Goal: Task Accomplishment & Management: Use online tool/utility

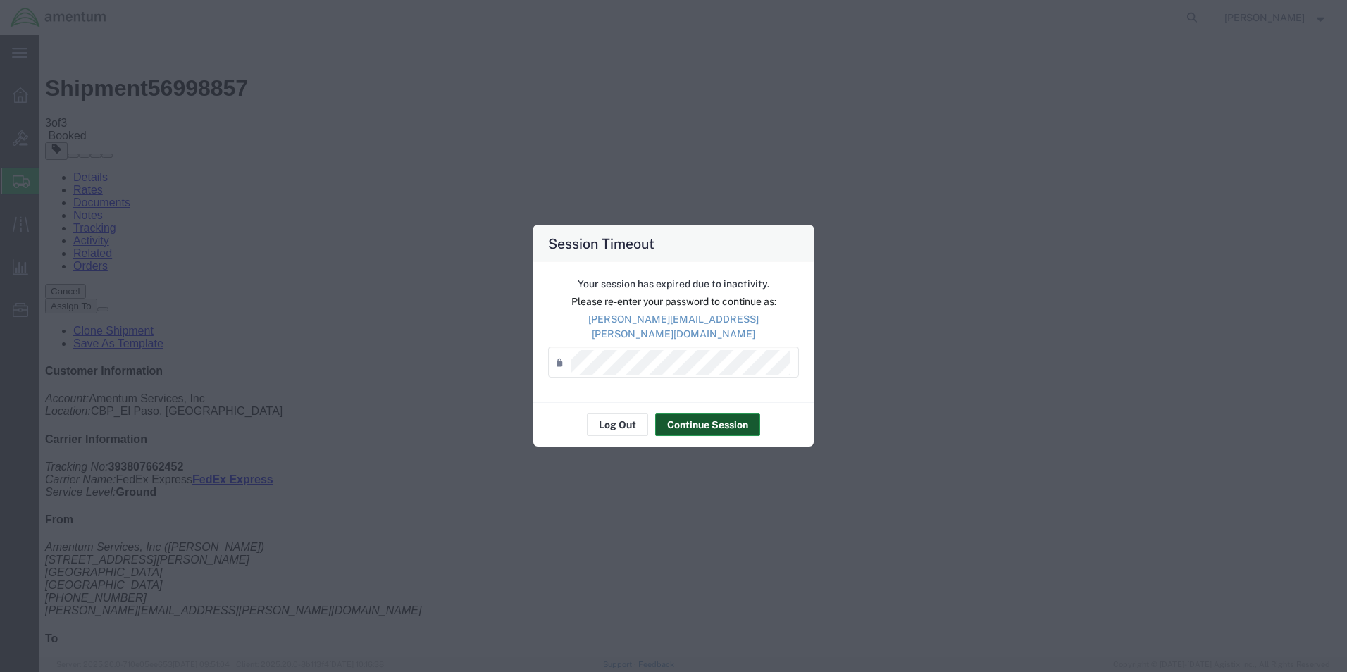
click at [687, 420] on button "Continue Session" at bounding box center [707, 425] width 105 height 23
click at [700, 416] on button "Continue Session" at bounding box center [707, 425] width 105 height 23
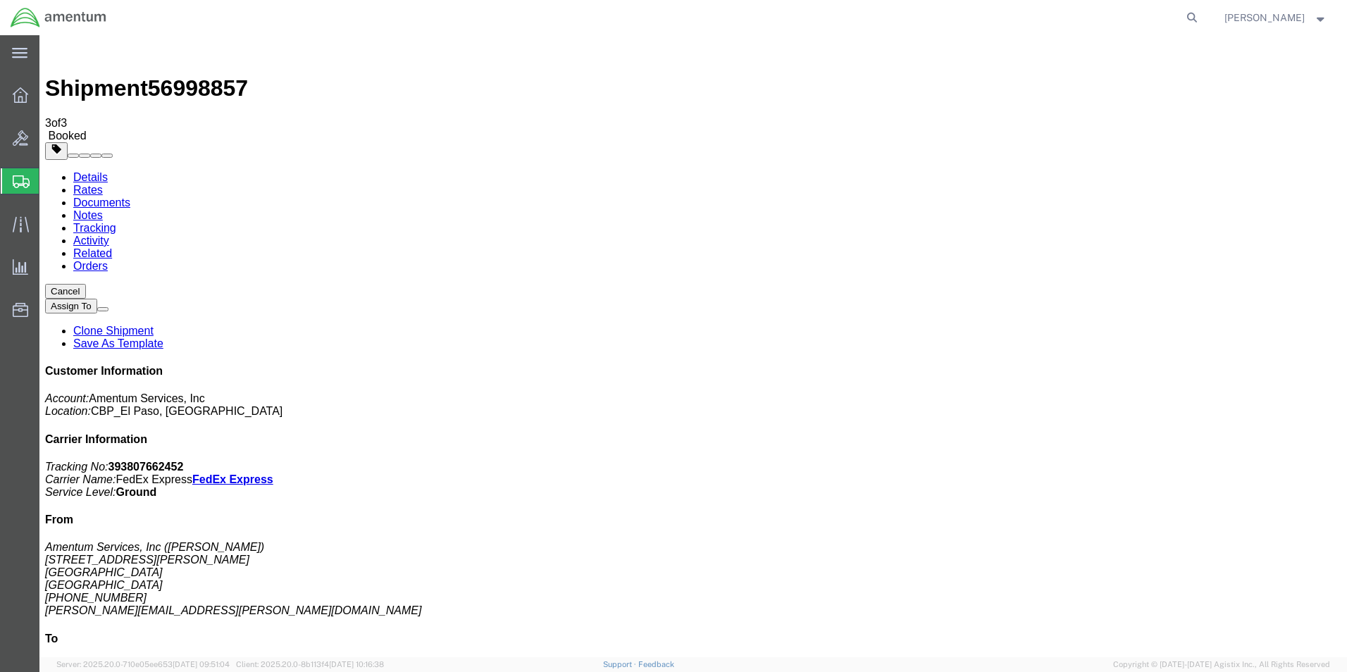
click at [0, 0] on span "Create from Template" at bounding box center [0, 0] width 0 height 0
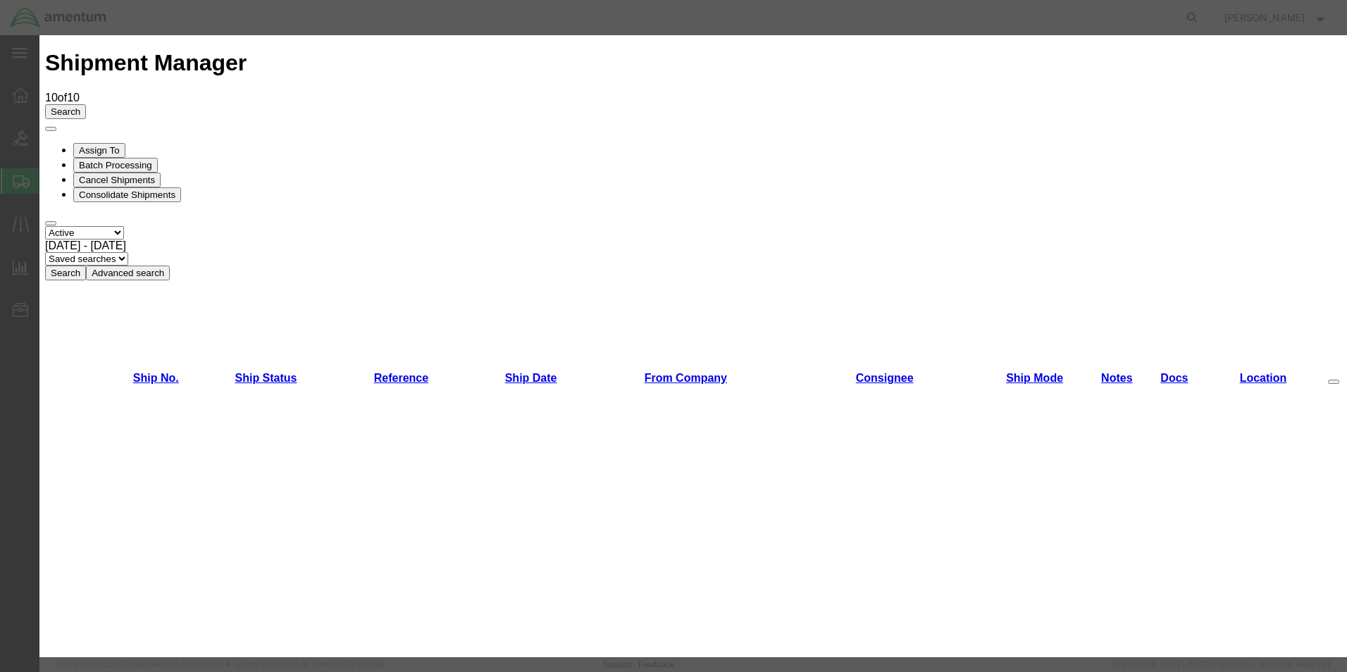
scroll to position [986, 0]
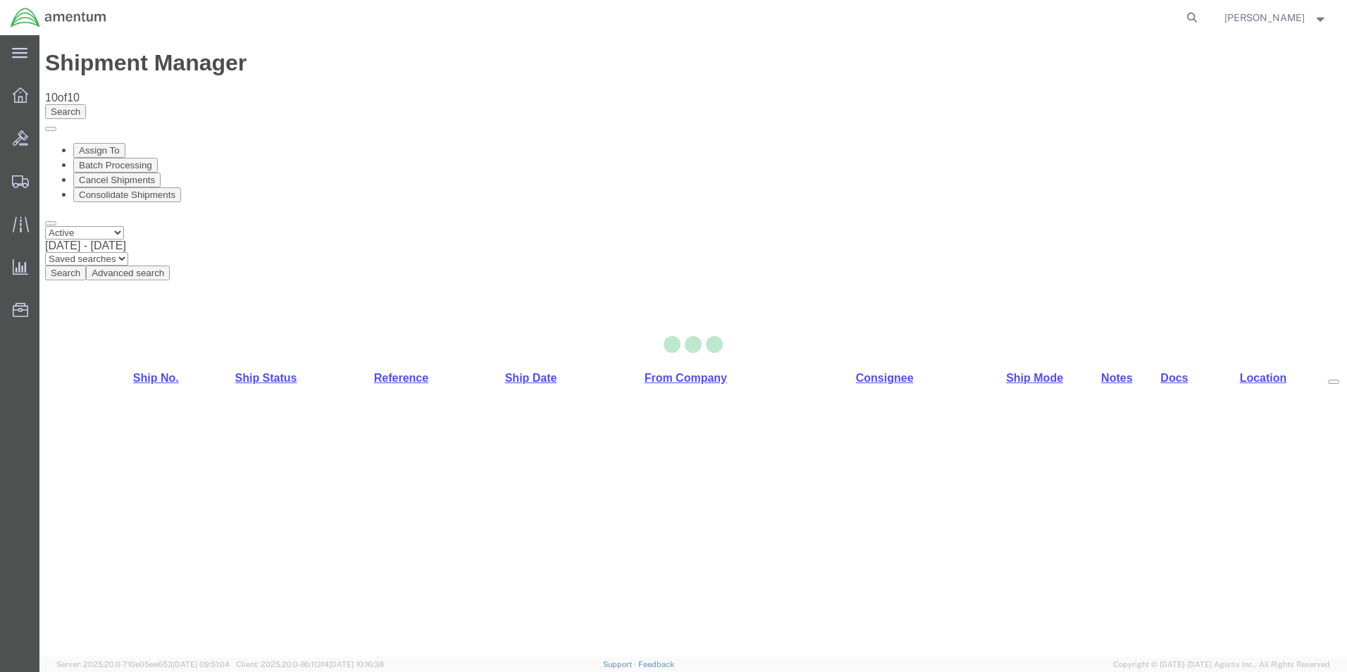
select select "49831"
select select "69291"
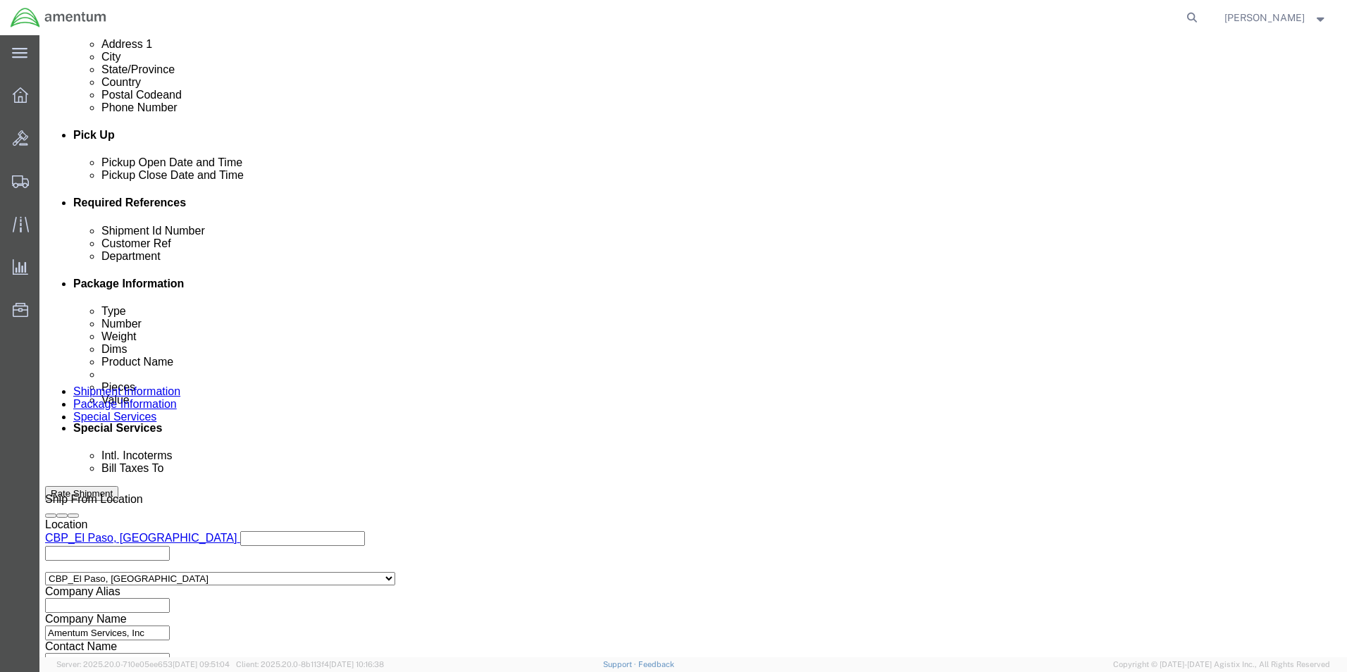
scroll to position [564, 0]
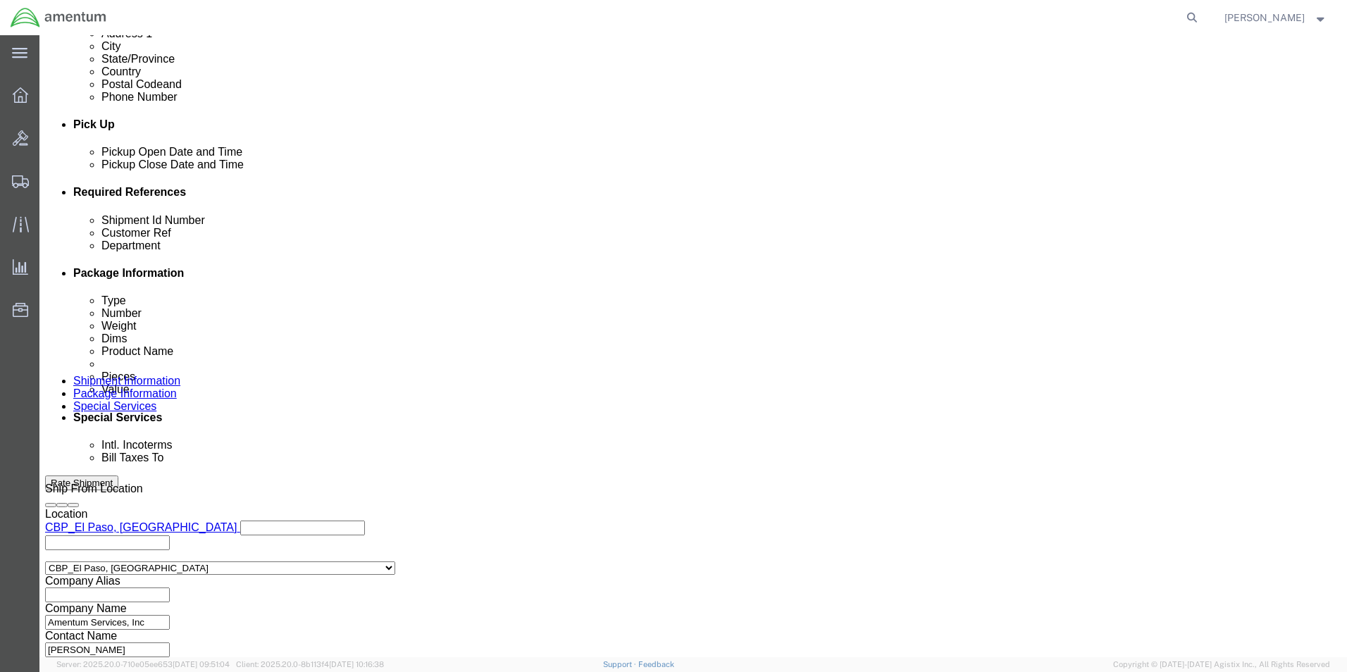
drag, startPoint x: 254, startPoint y: 309, endPoint x: 120, endPoint y: 305, distance: 134.6
click div "Shipment Id Number 295079"
type input "579-007276"
drag, startPoint x: 891, startPoint y: 302, endPoint x: 820, endPoint y: 304, distance: 70.5
click div "Customer Ref 295079"
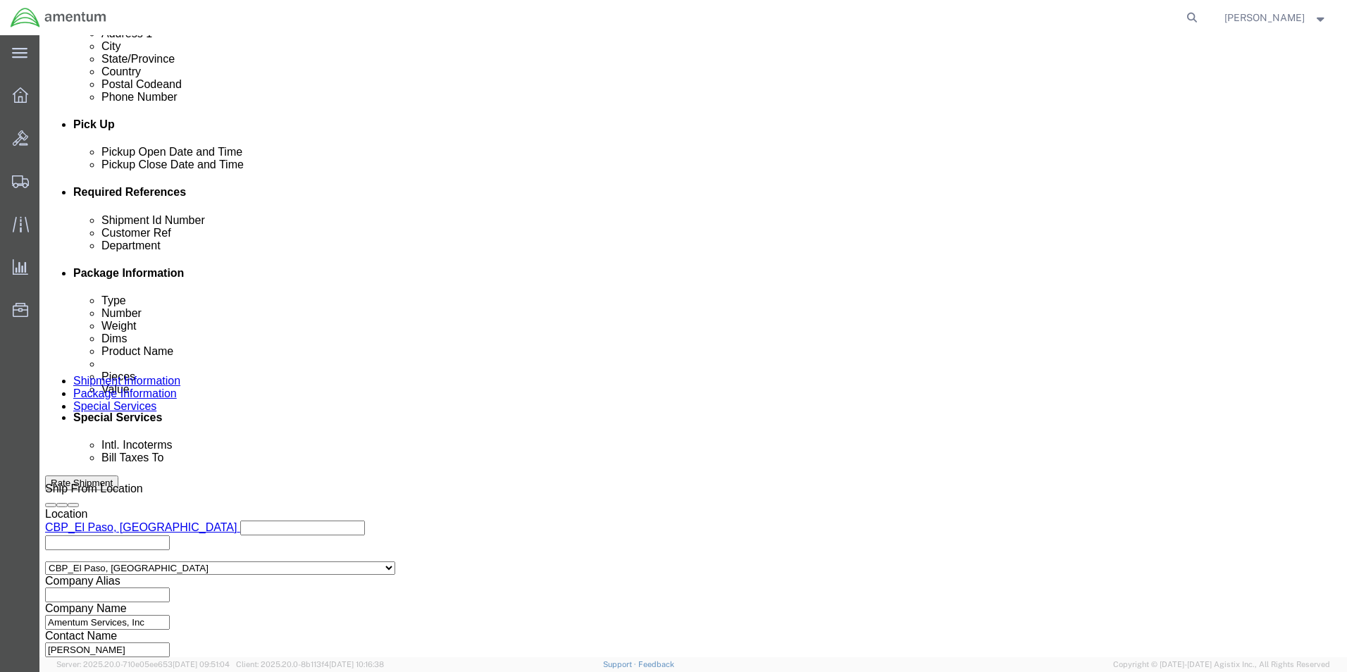
type input "579-007276"
click button "Continue"
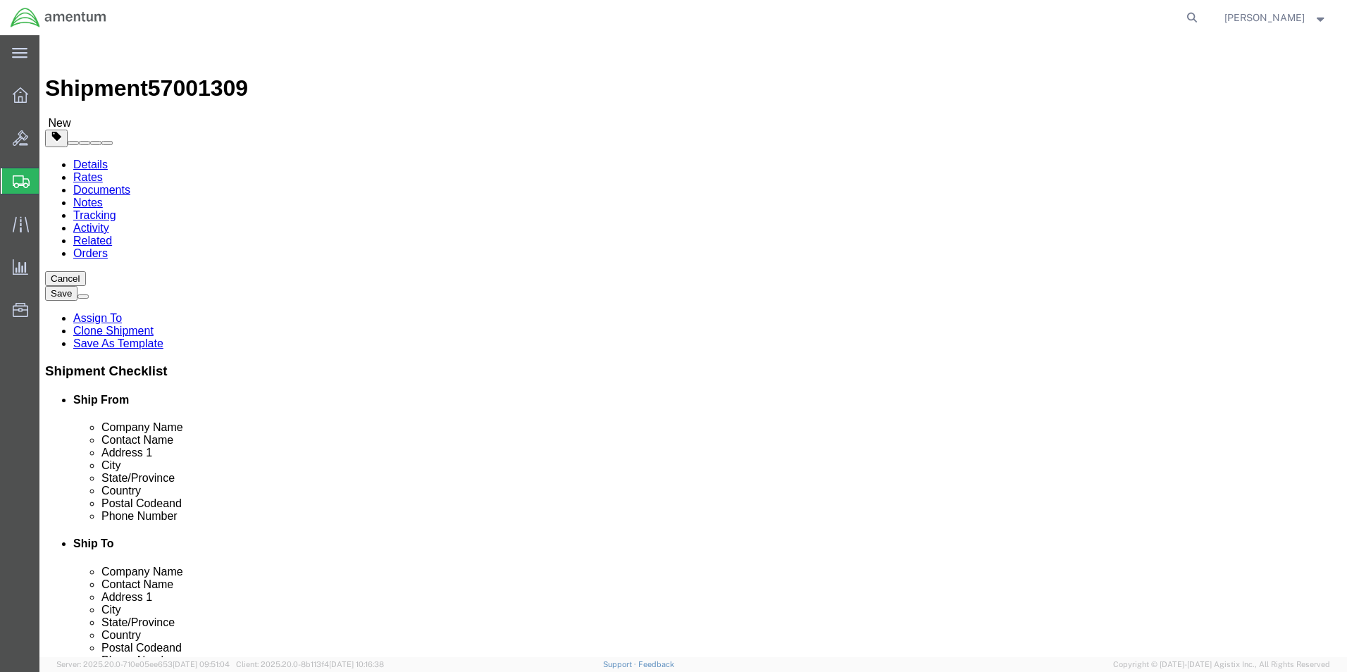
click span "button"
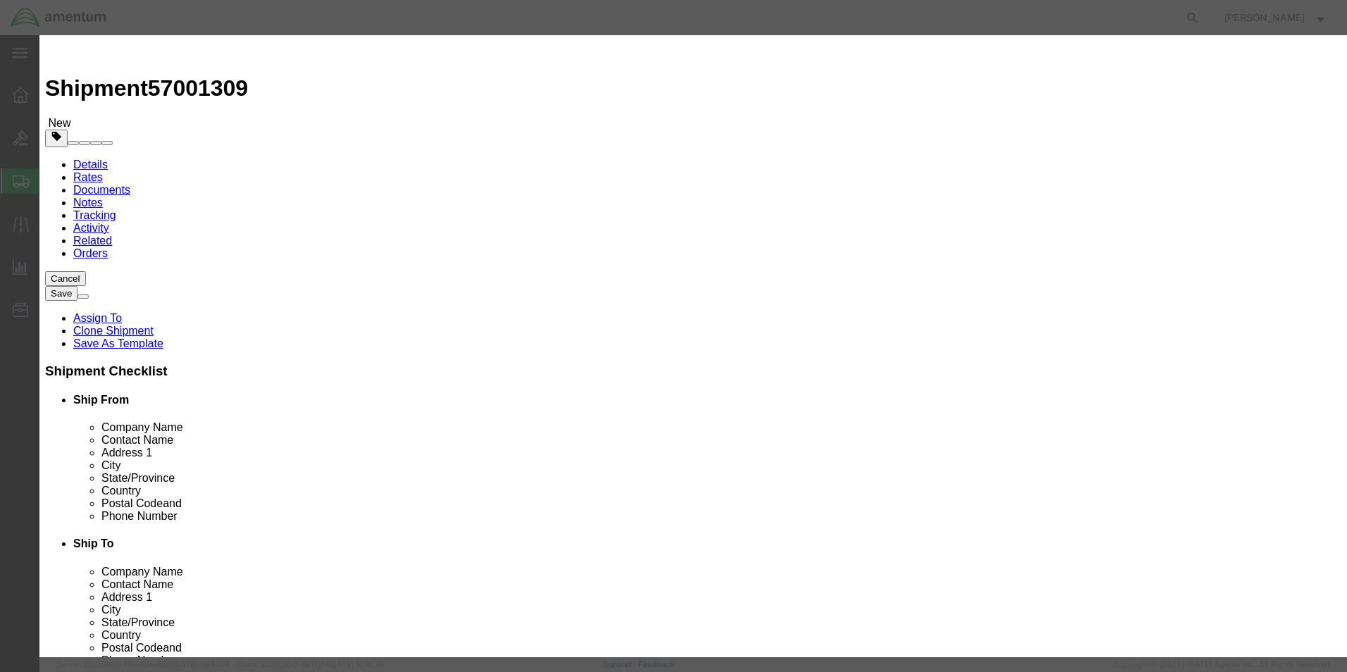
click button "Yes"
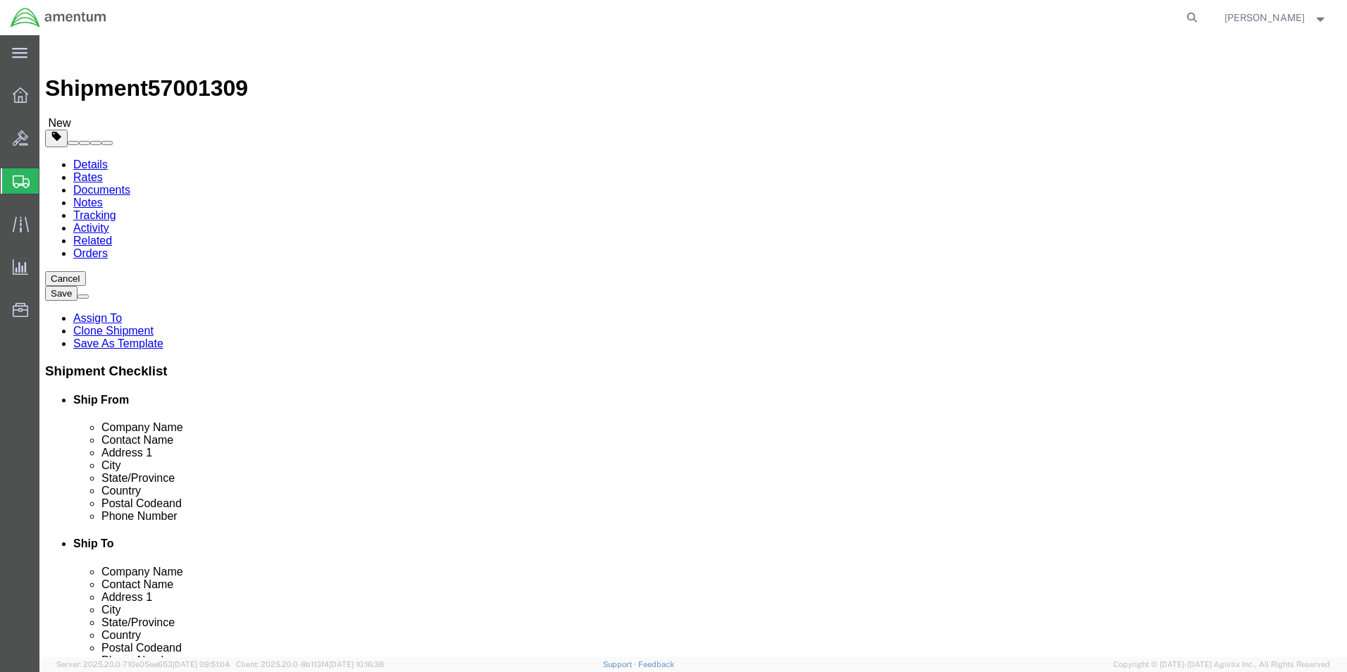
drag, startPoint x: 221, startPoint y: 297, endPoint x: 170, endPoint y: 293, distance: 51.6
click div "Dimensions Length 16.00 x Width 16.00 x Height 16.00 Select cm ft in"
type input "20"
type input "10"
type input "8"
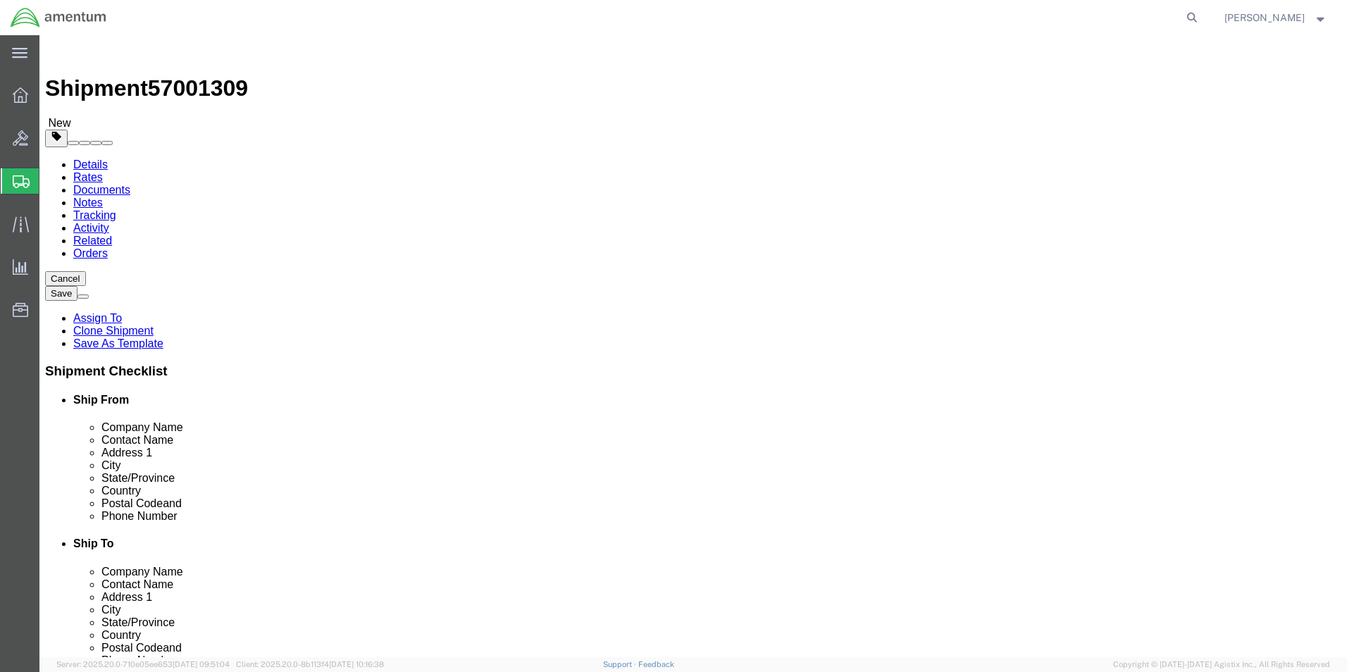
click dd "1.00 Each"
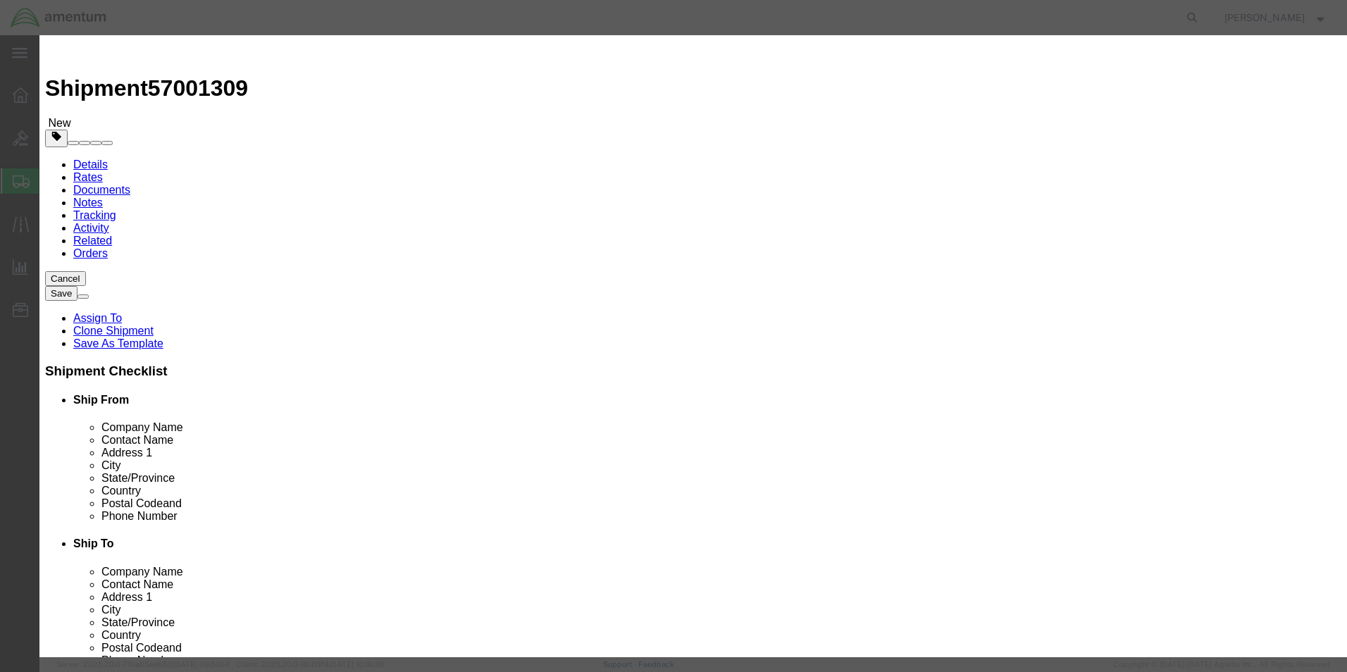
drag, startPoint x: 462, startPoint y: 135, endPoint x: 349, endPoint y: 136, distance: 112.7
click div "Pieces 1.00 Select Bag Barrels 100Board Feet Bottle Box Blister Pack Carats Can…"
type input "6"
click h3 "Edit content"
drag, startPoint x: 437, startPoint y: 159, endPoint x: 407, endPoint y: 161, distance: 30.4
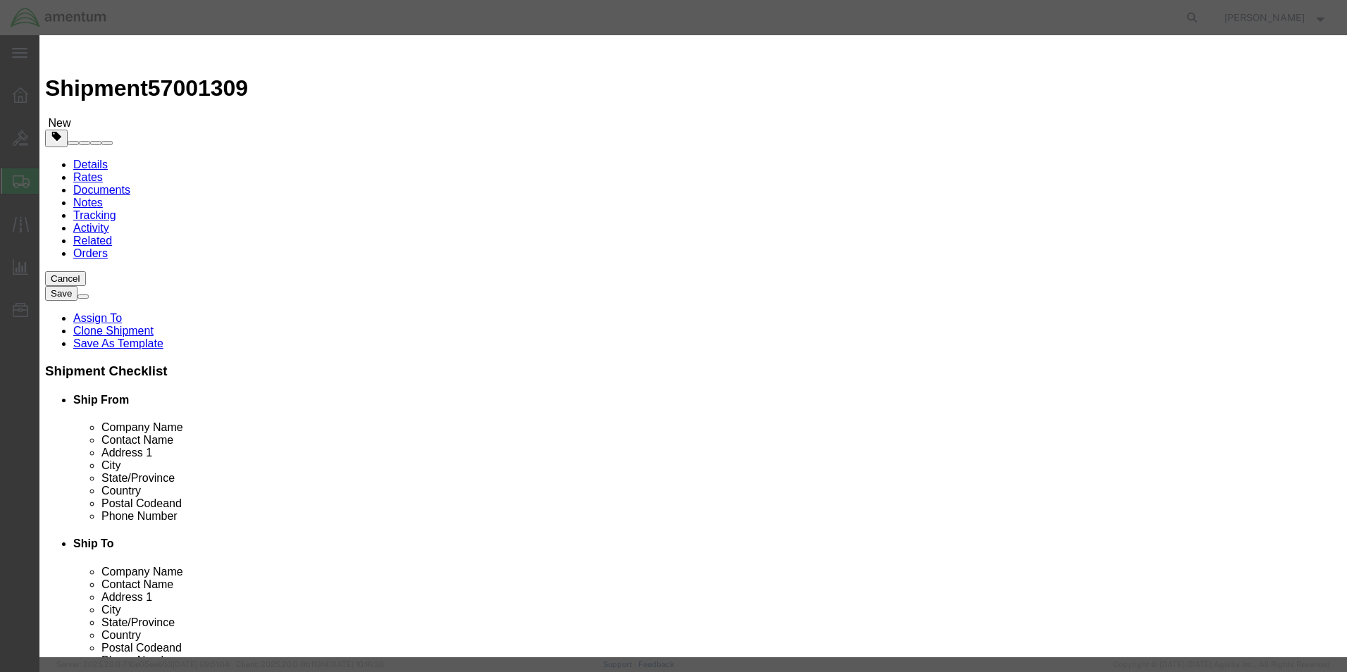
click div "900"
type input "500"
click h3 "Edit content"
drag, startPoint x: 867, startPoint y: 106, endPoint x: 725, endPoint y: 101, distance: 141.7
click div "Description Shop towels"
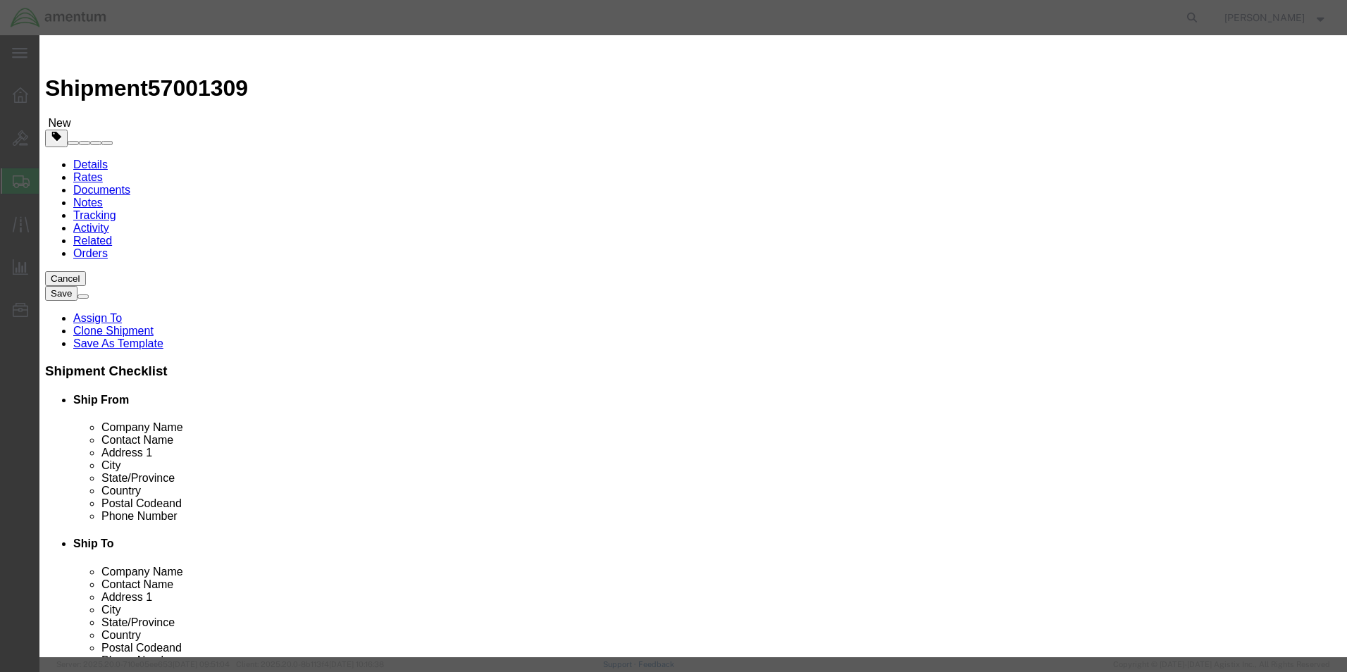
type textarea "Bolt kit, Batteries"
click button "Save & Close"
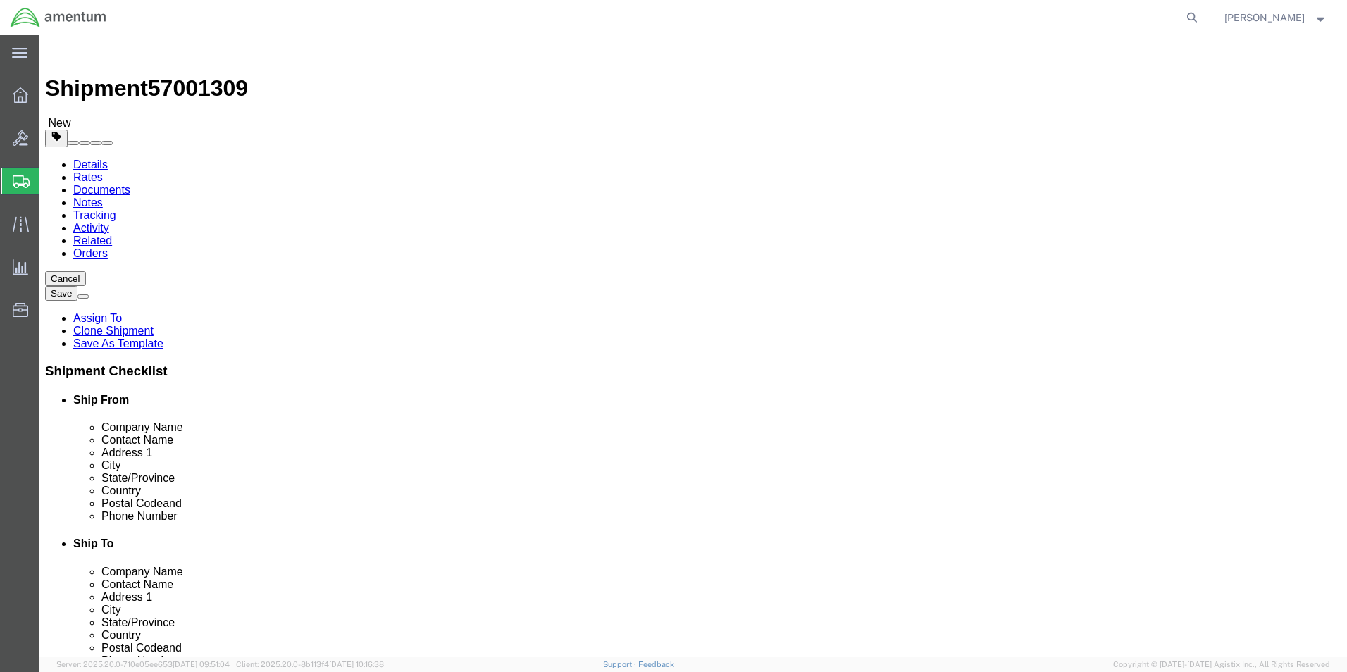
click button "Continue"
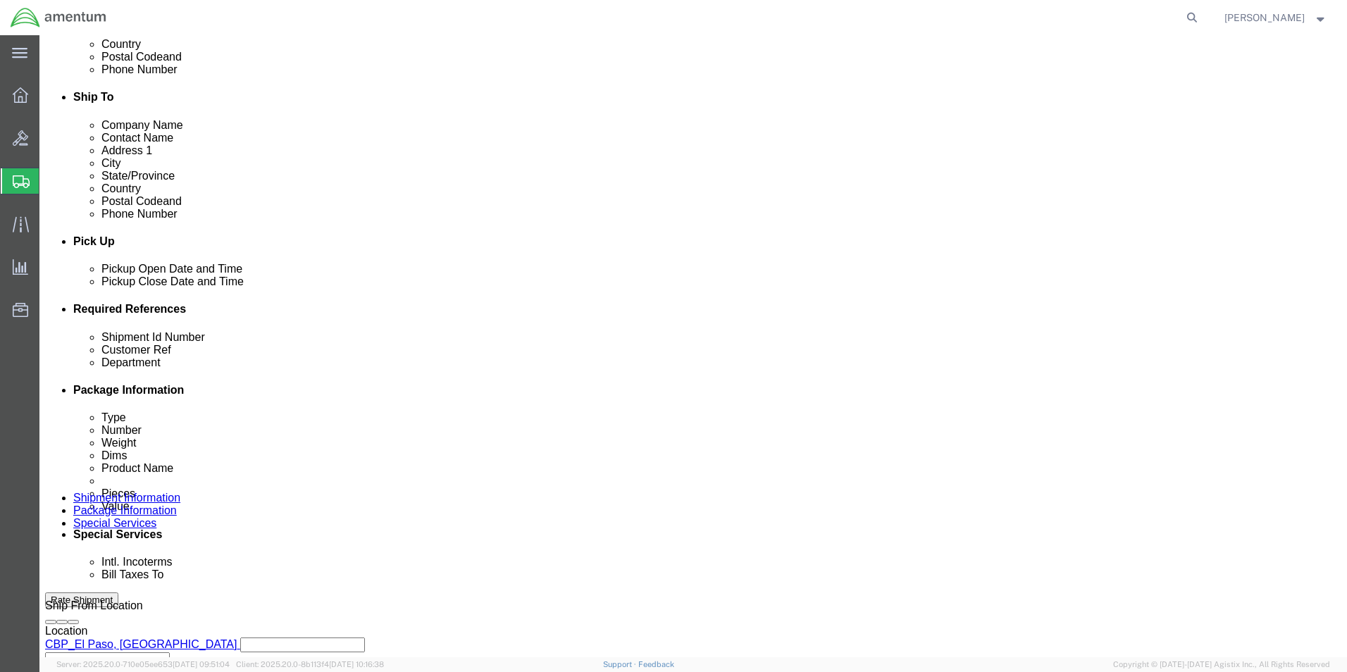
scroll to position [564, 0]
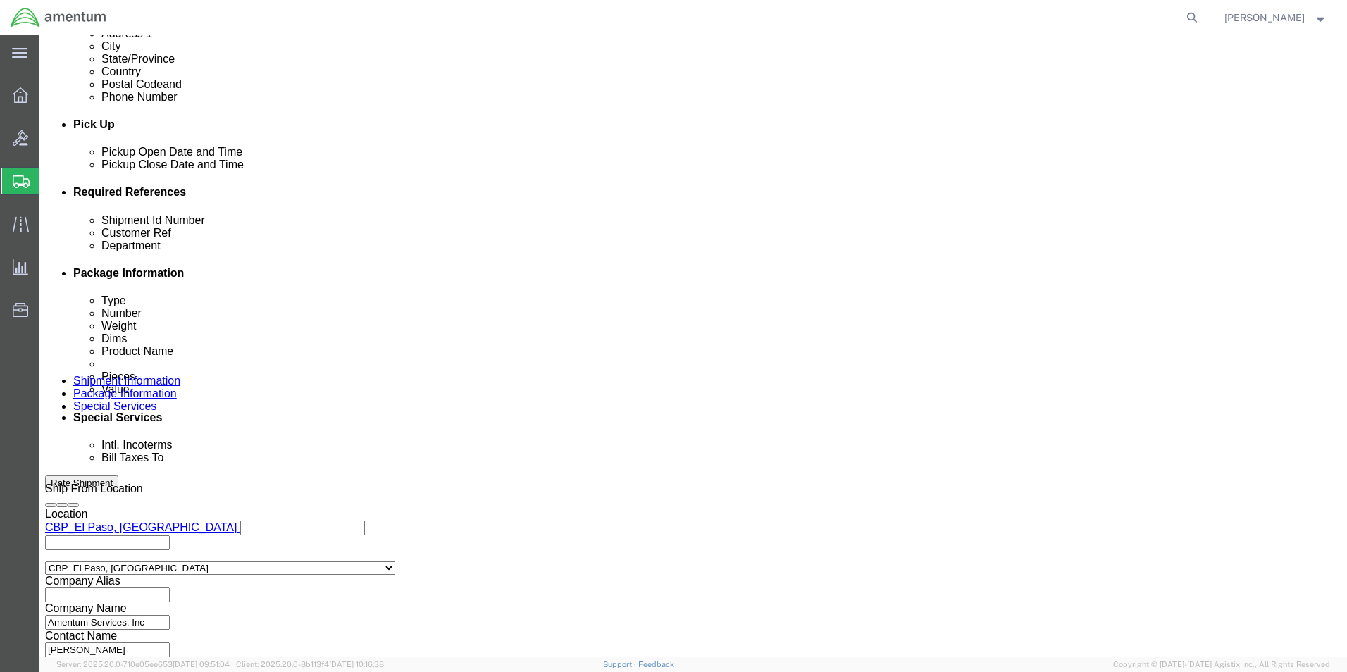
click button "Rate Shipment"
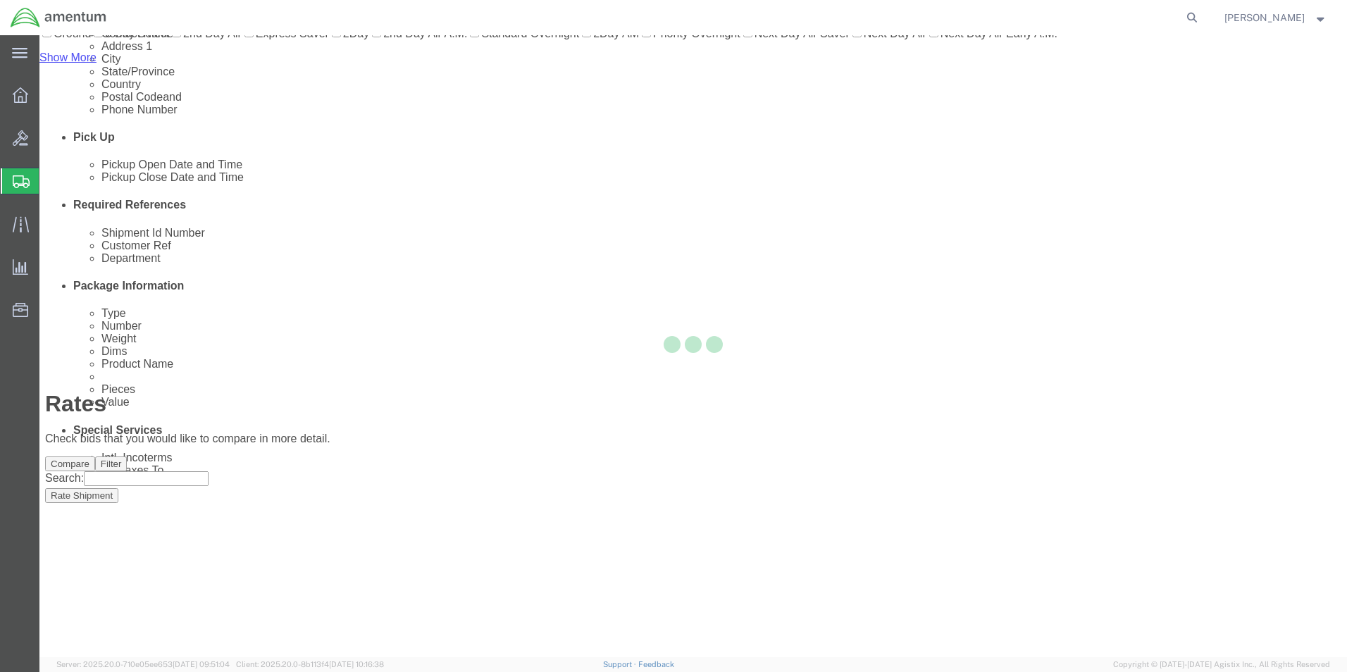
scroll to position [2, 0]
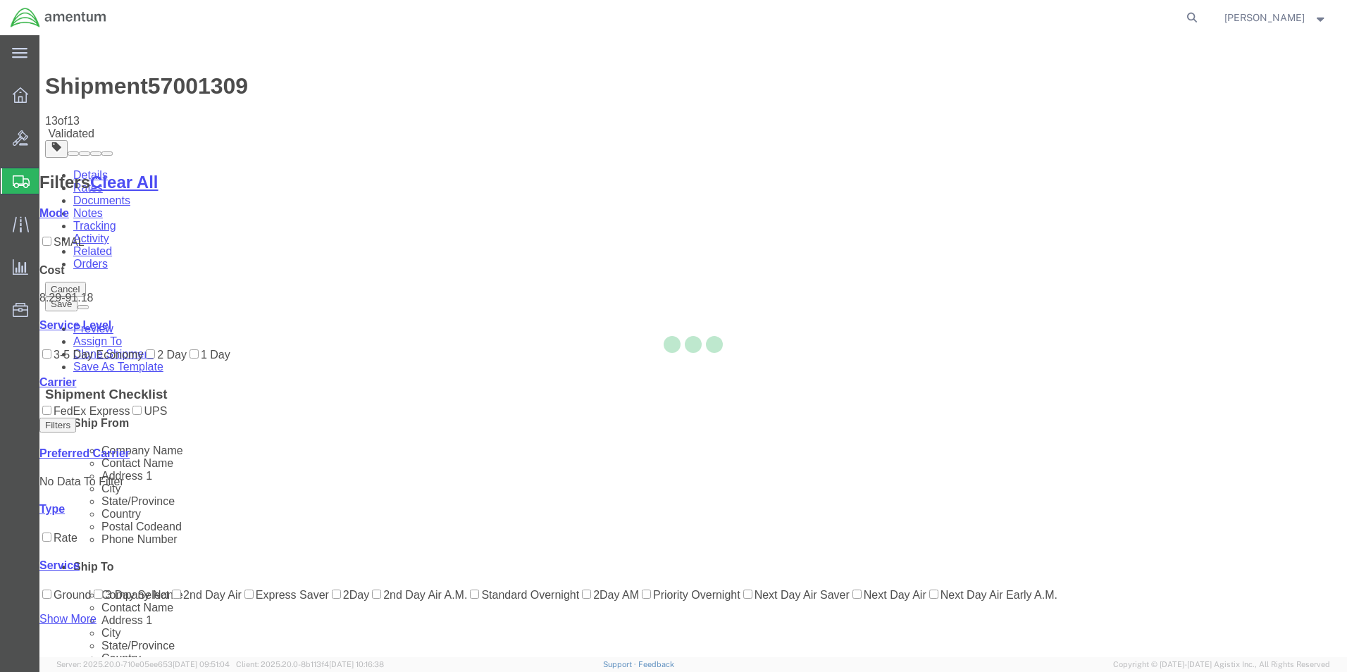
scroll to position [0, 0]
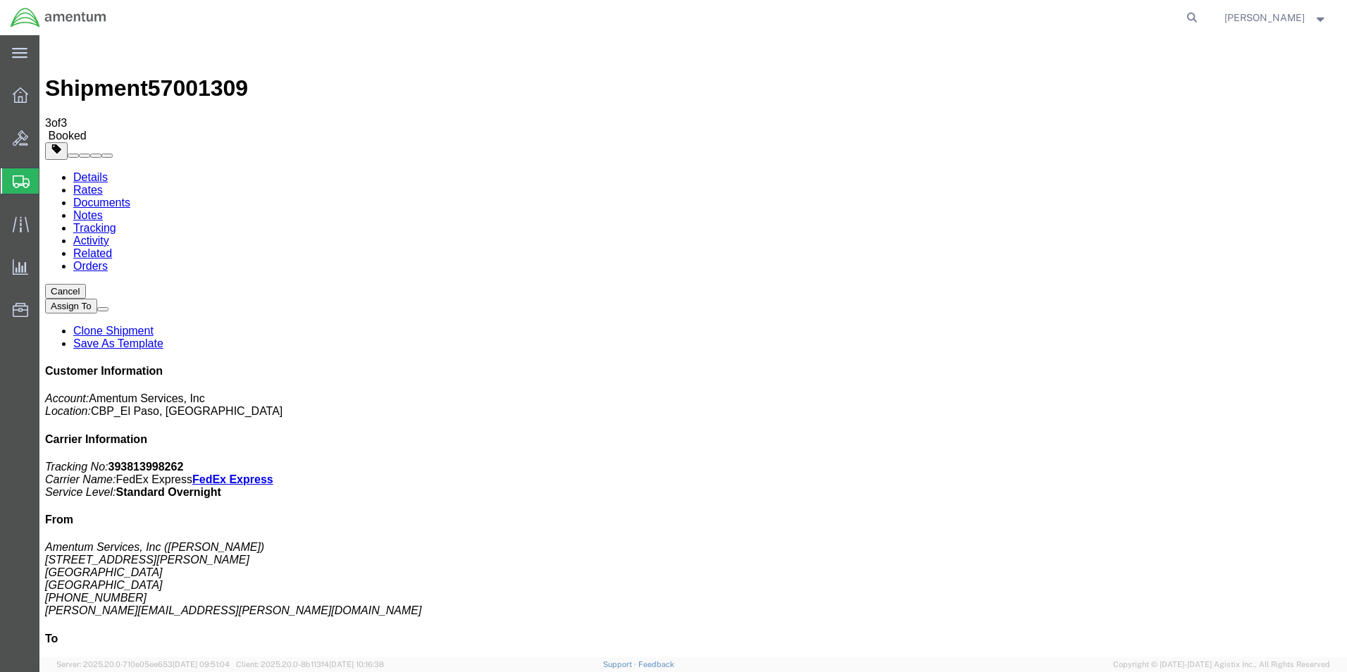
click at [0, 0] on span "Create from Template" at bounding box center [0, 0] width 0 height 0
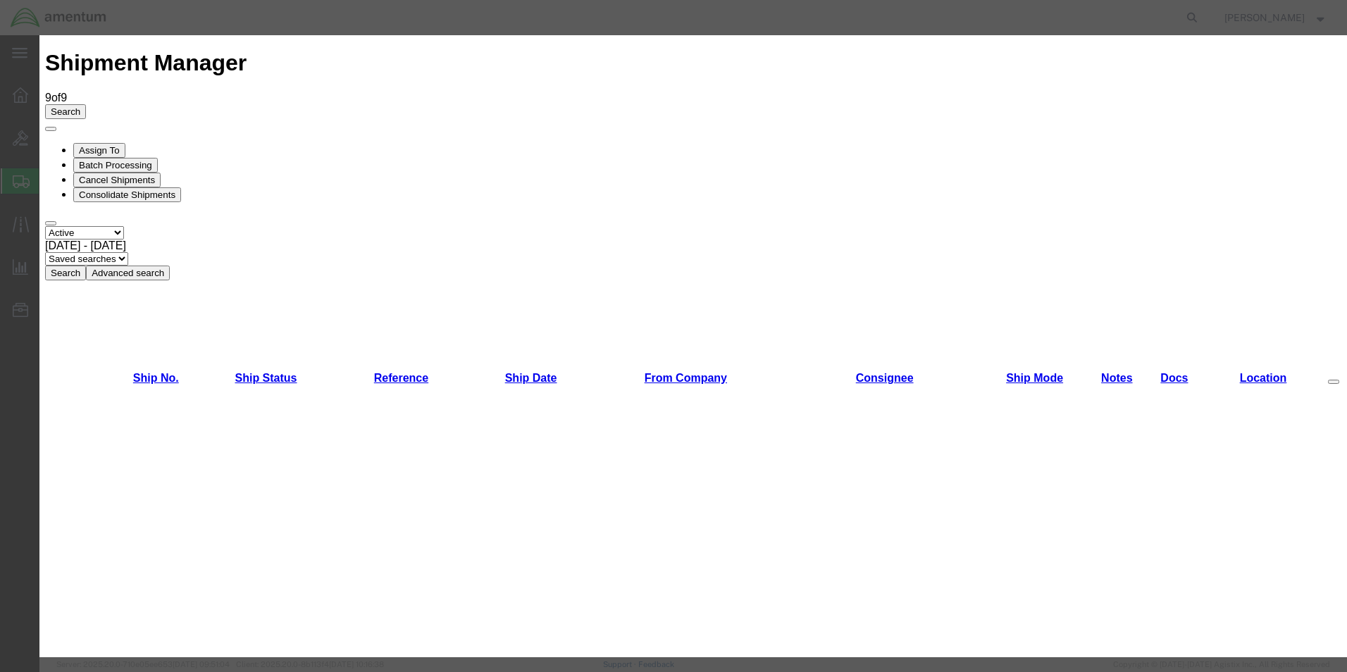
scroll to position [352, 0]
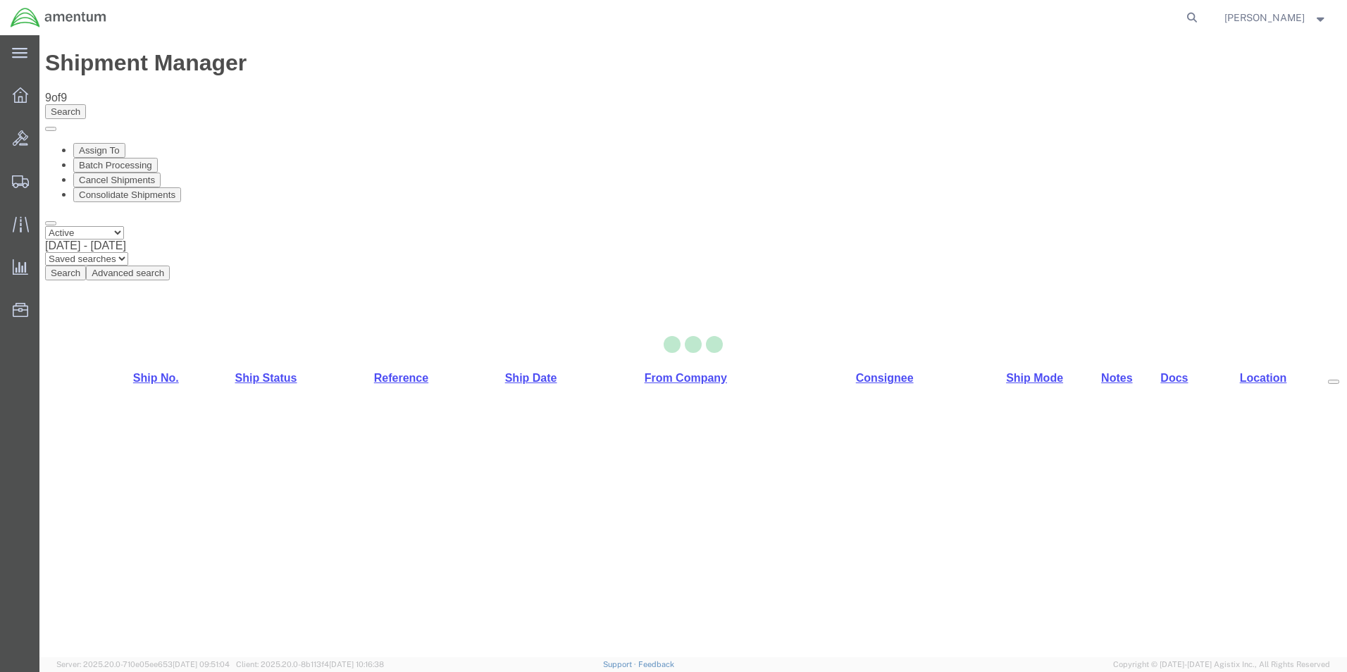
select select "49831"
select select "49927"
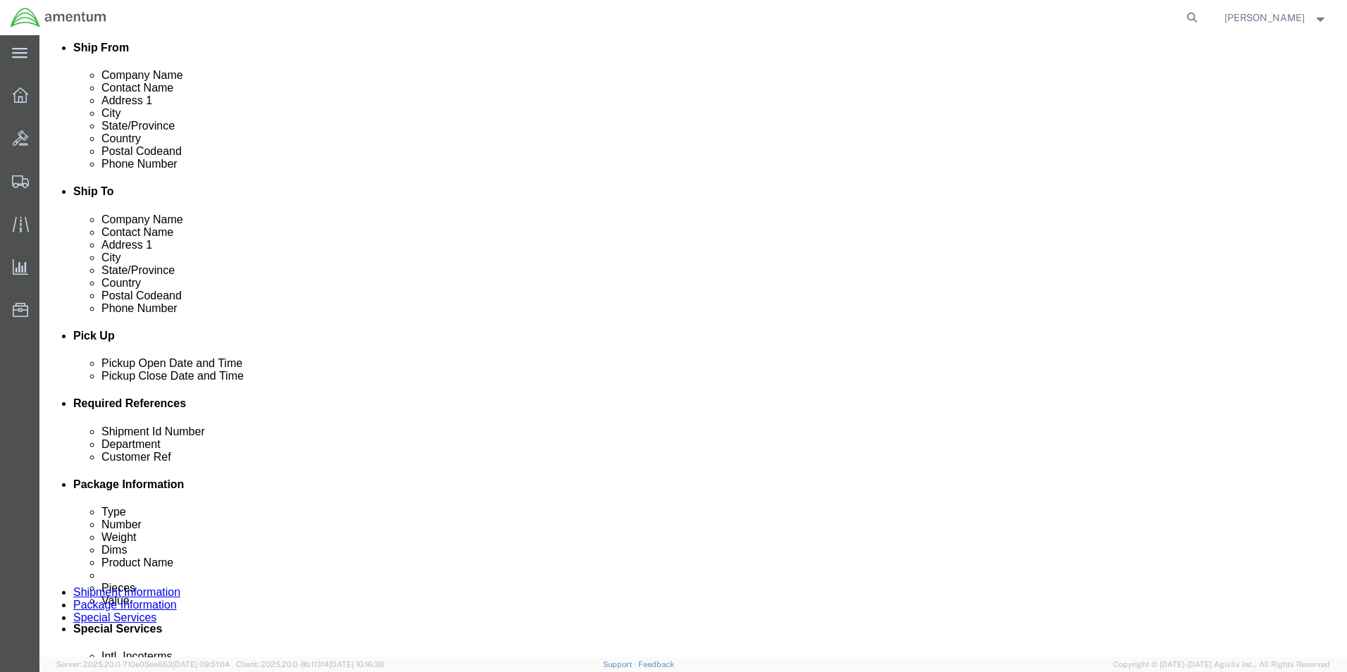
scroll to position [614, 0]
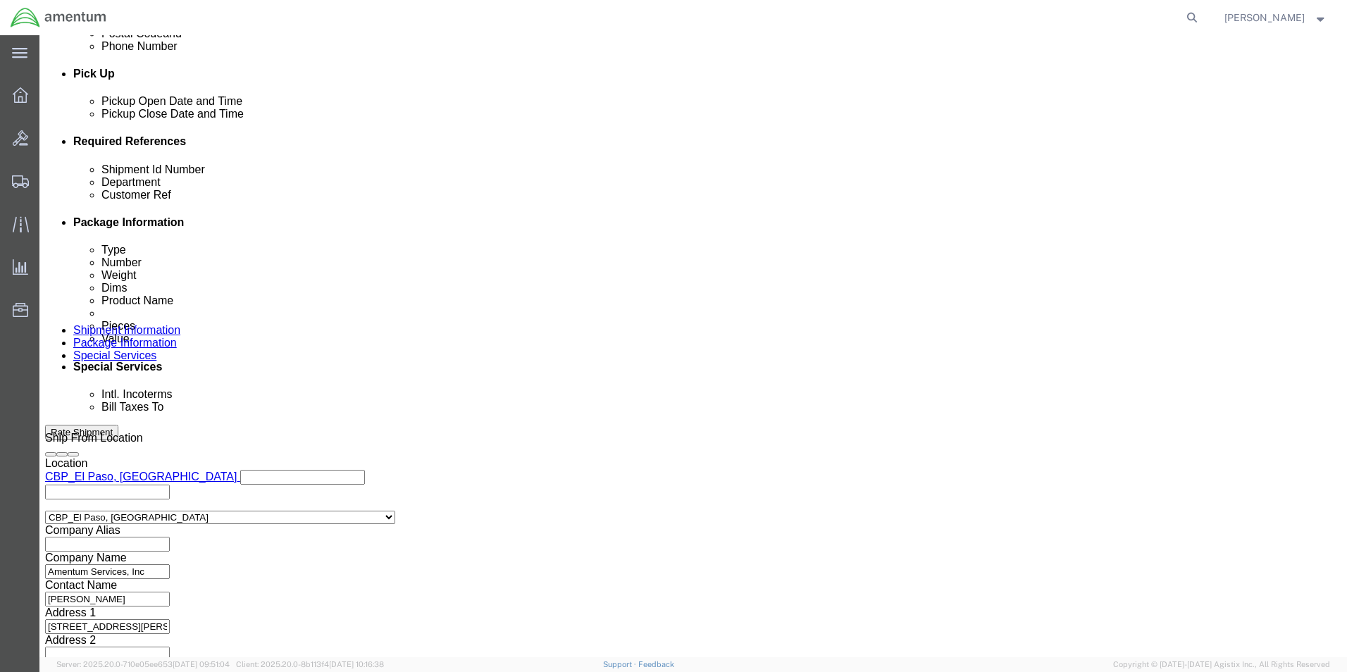
drag, startPoint x: 273, startPoint y: 261, endPoint x: 127, endPoint y: 258, distance: 145.9
click div "Shipment Id Number 613-007242"
type input "613-007243"
click input "613-007242"
type input "613-007243"
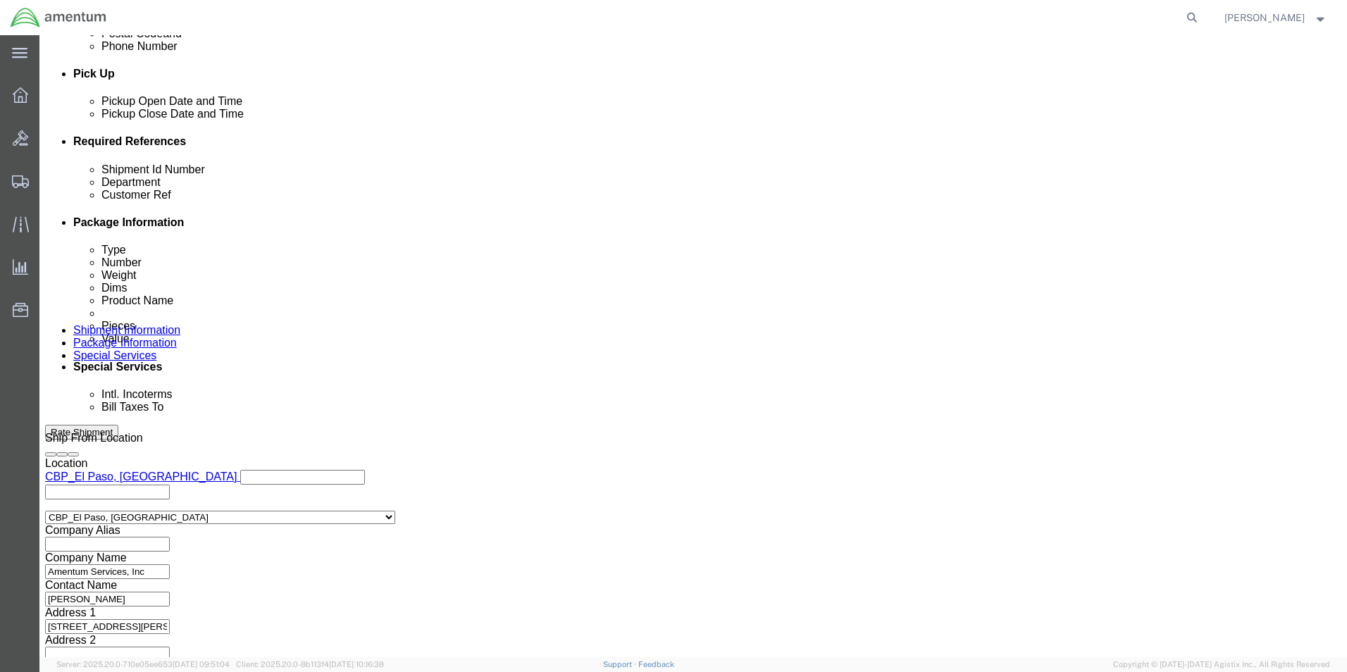
click button "Continue"
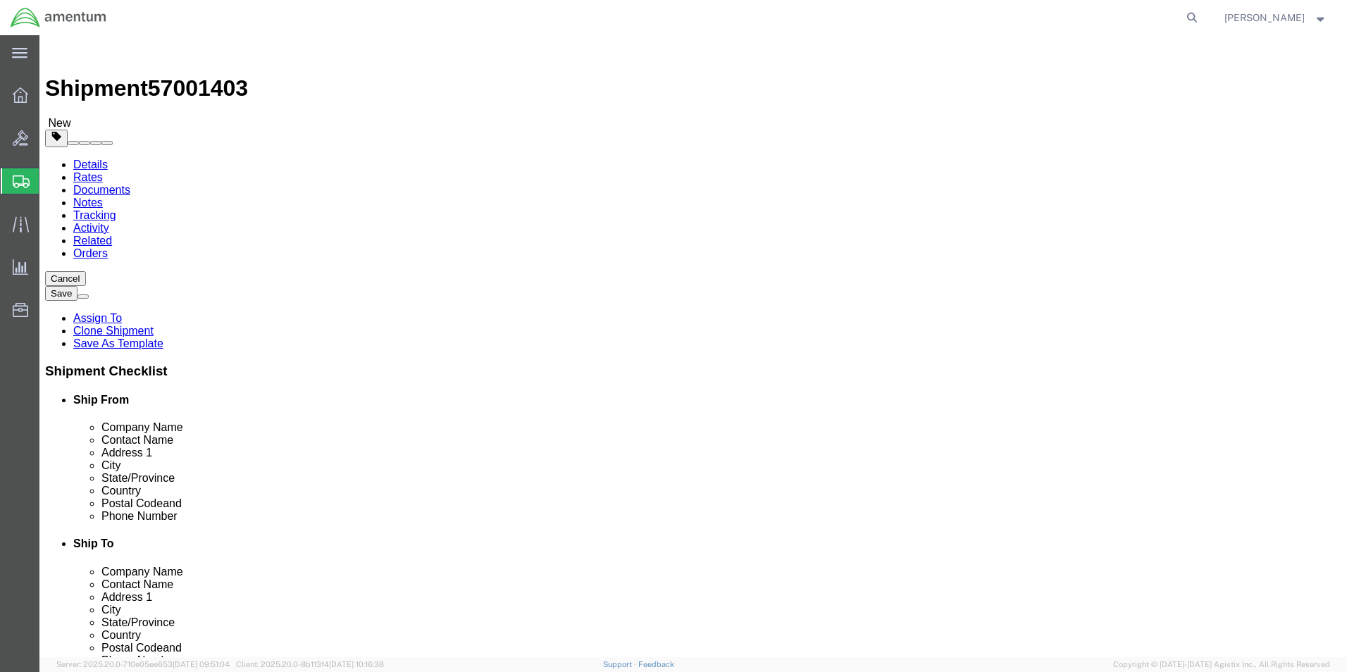
click span "button"
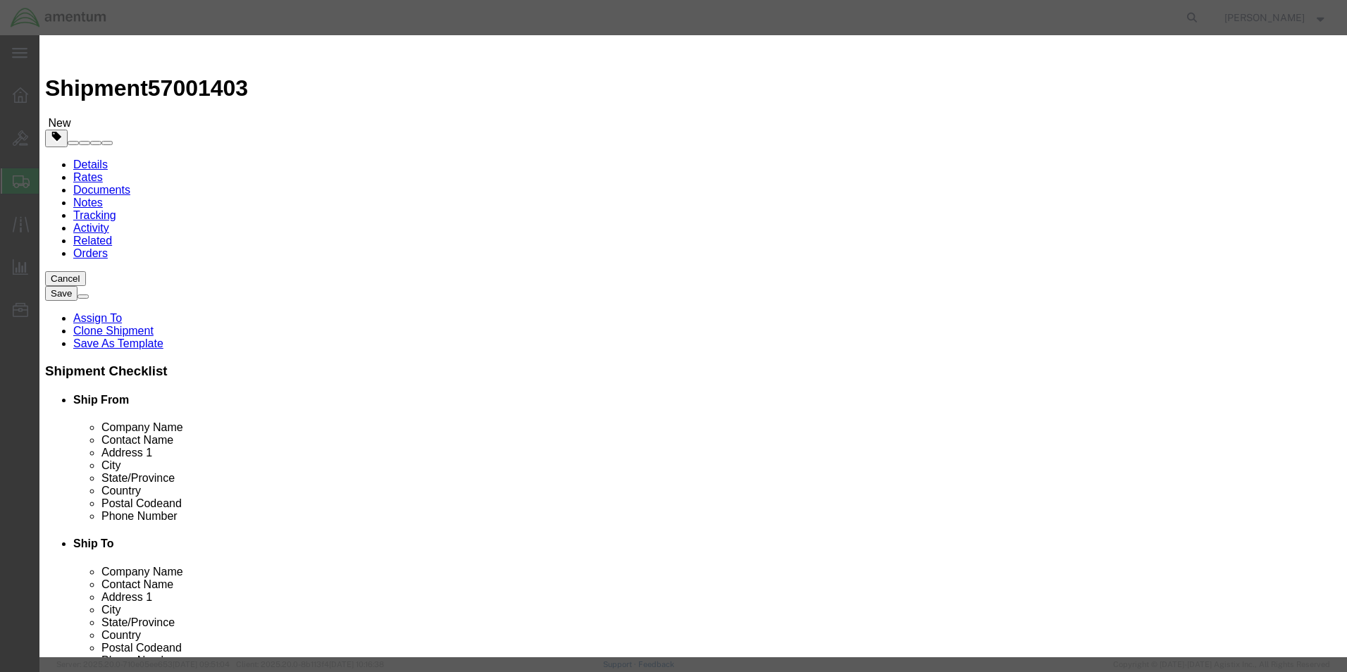
click button "Yes"
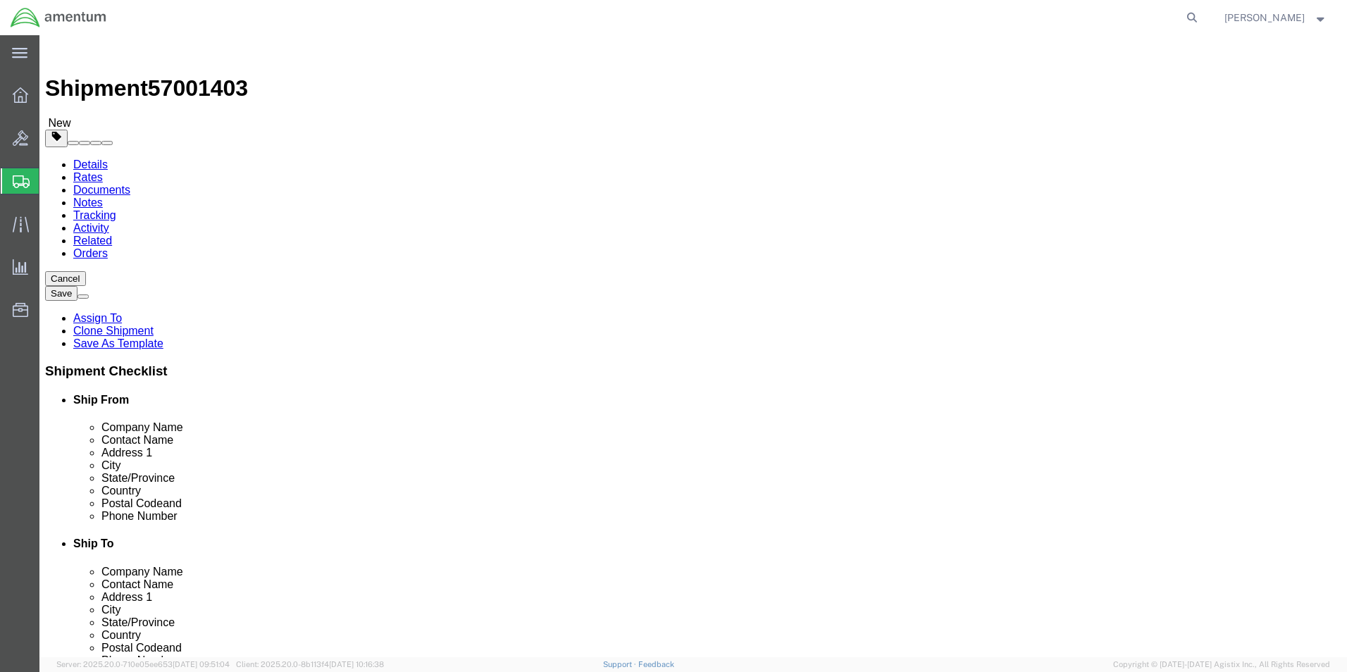
click span "button"
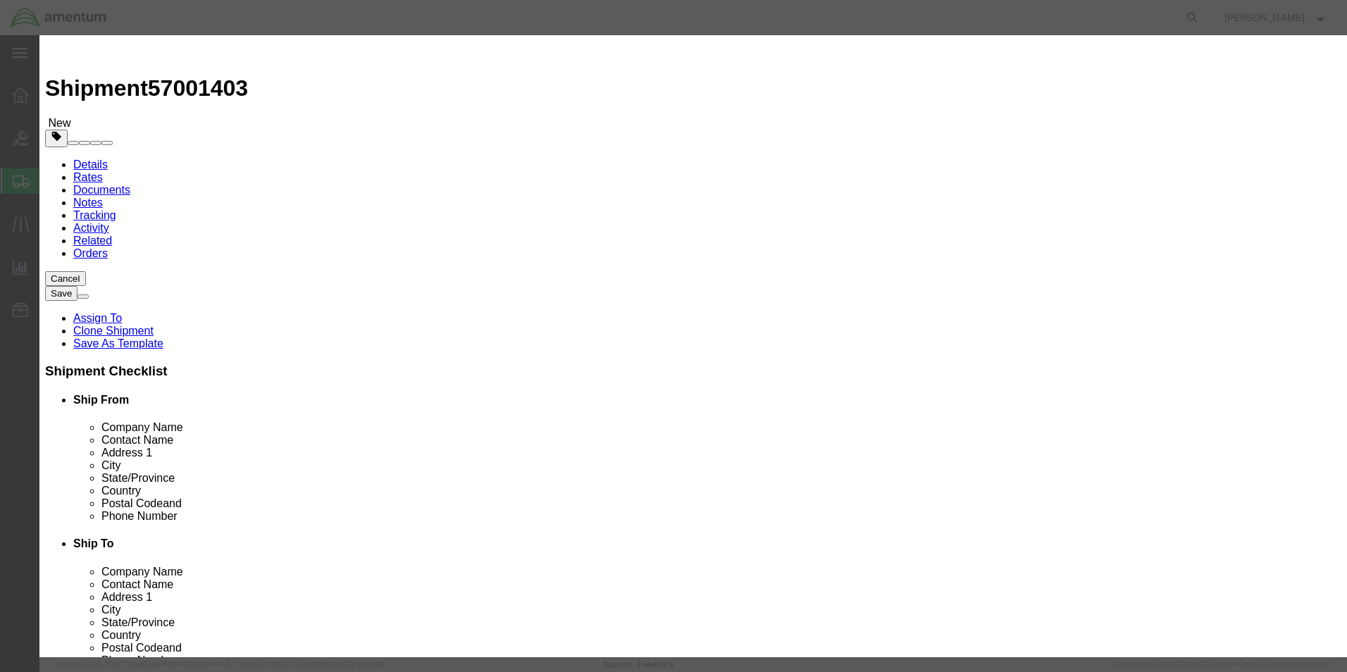
click button "Yes"
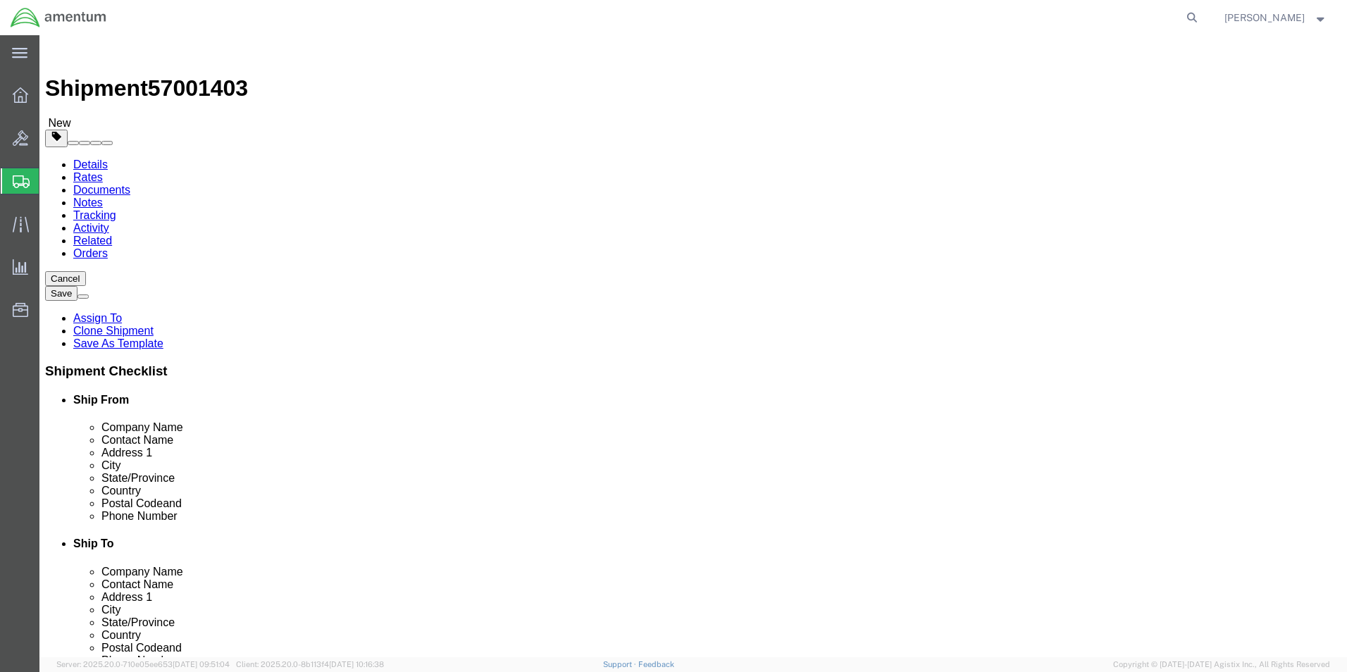
drag, startPoint x: 225, startPoint y: 300, endPoint x: 169, endPoint y: 302, distance: 55.7
click div "Dimensions Length 16.00 x Width 16.00 x Height 16.00 Select cm ft in"
type input "6"
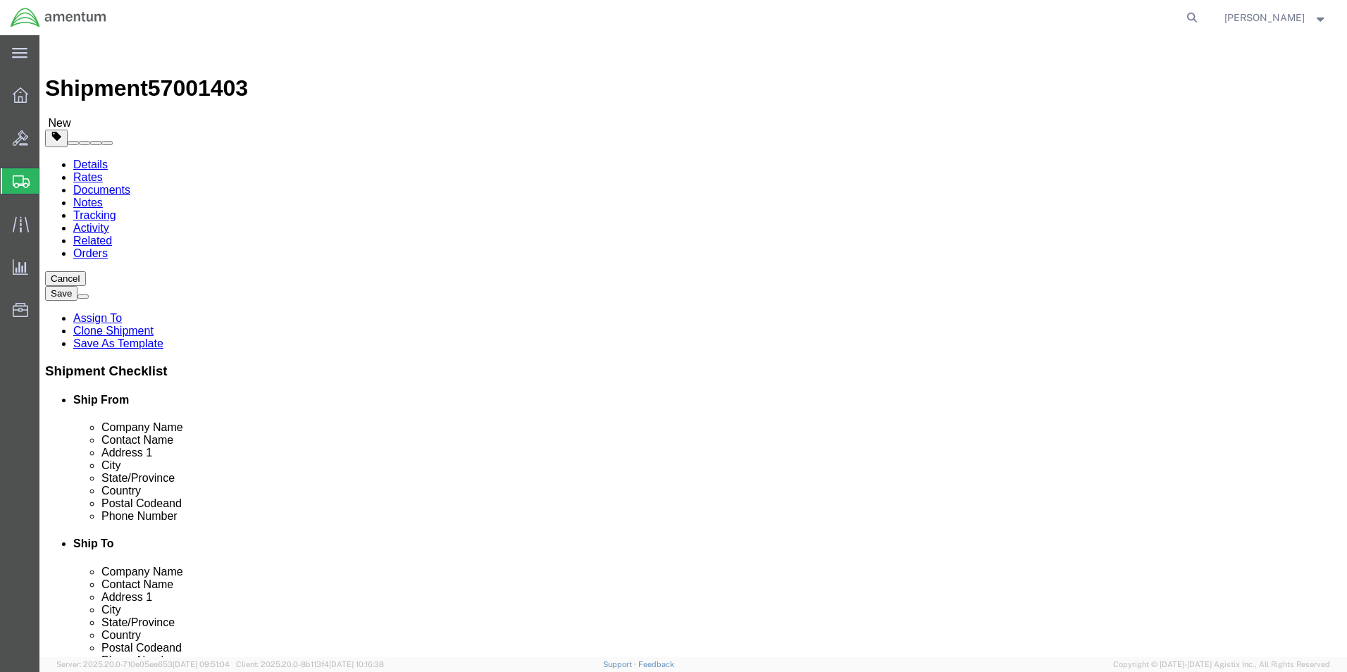
drag, startPoint x: 209, startPoint y: 328, endPoint x: 177, endPoint y: 329, distance: 32.4
click div "Weight 21.36 Select kgs lbs Ship. t°"
type input "2.60"
click dd "200.00 USD"
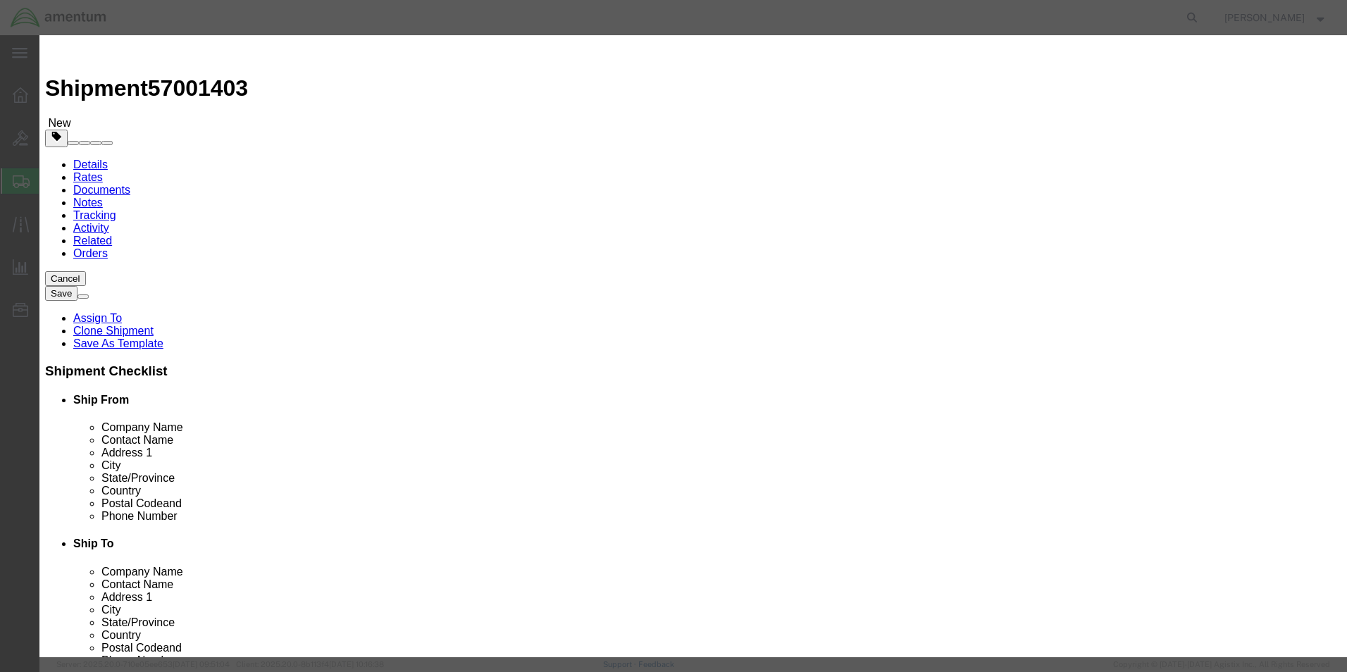
drag, startPoint x: 871, startPoint y: 107, endPoint x: 774, endPoint y: 104, distance: 97.3
click div "Description 300-20 towels"
type textarea "T"
type textarea "Alum Tape"
click button "Save & Close"
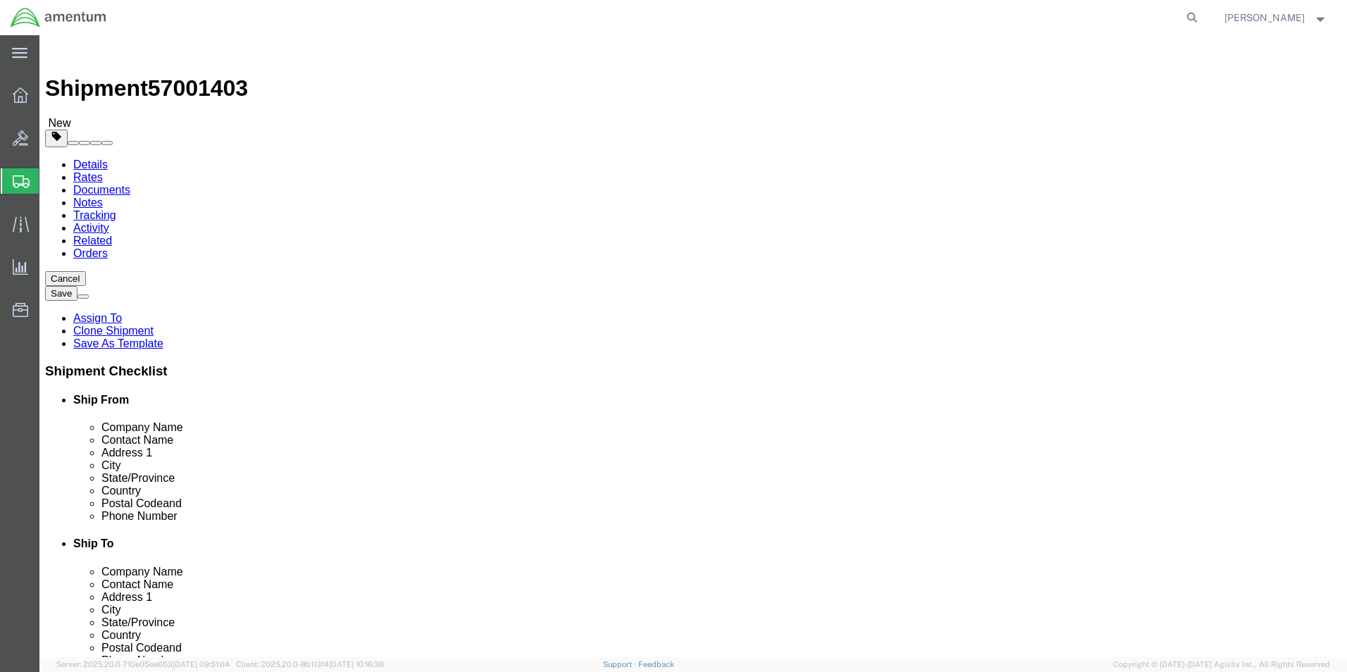
click button "Continue"
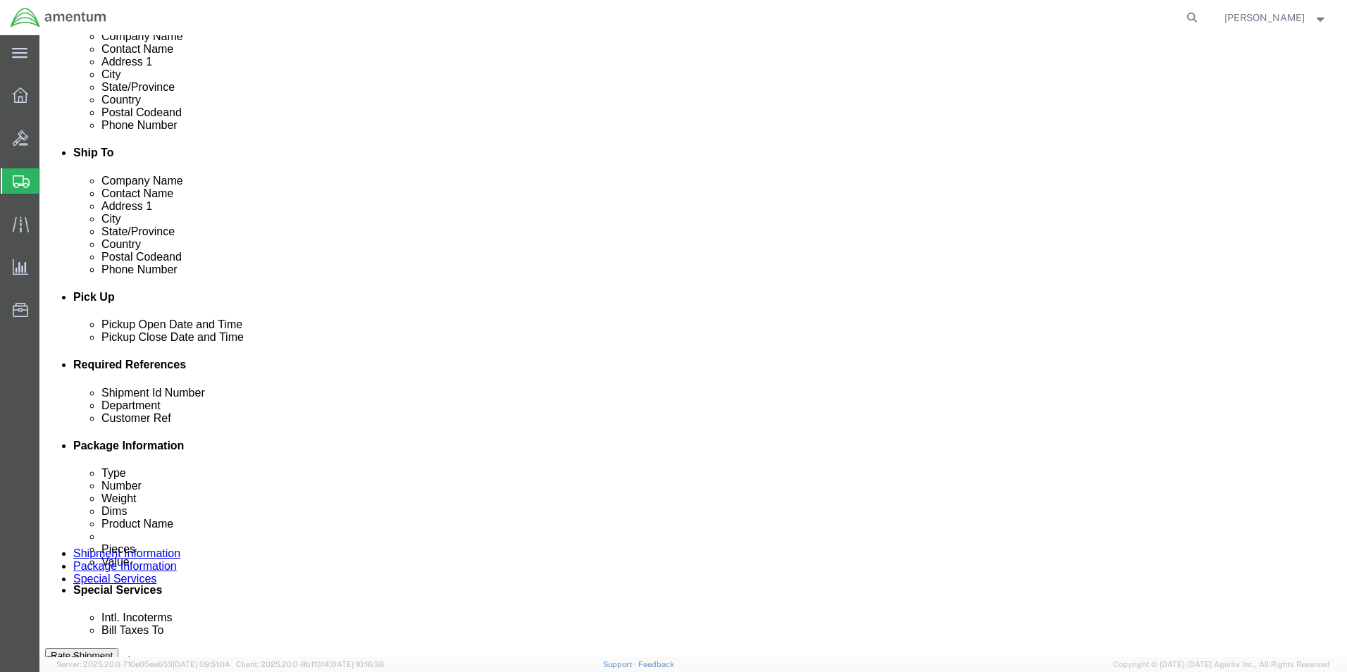
scroll to position [423, 0]
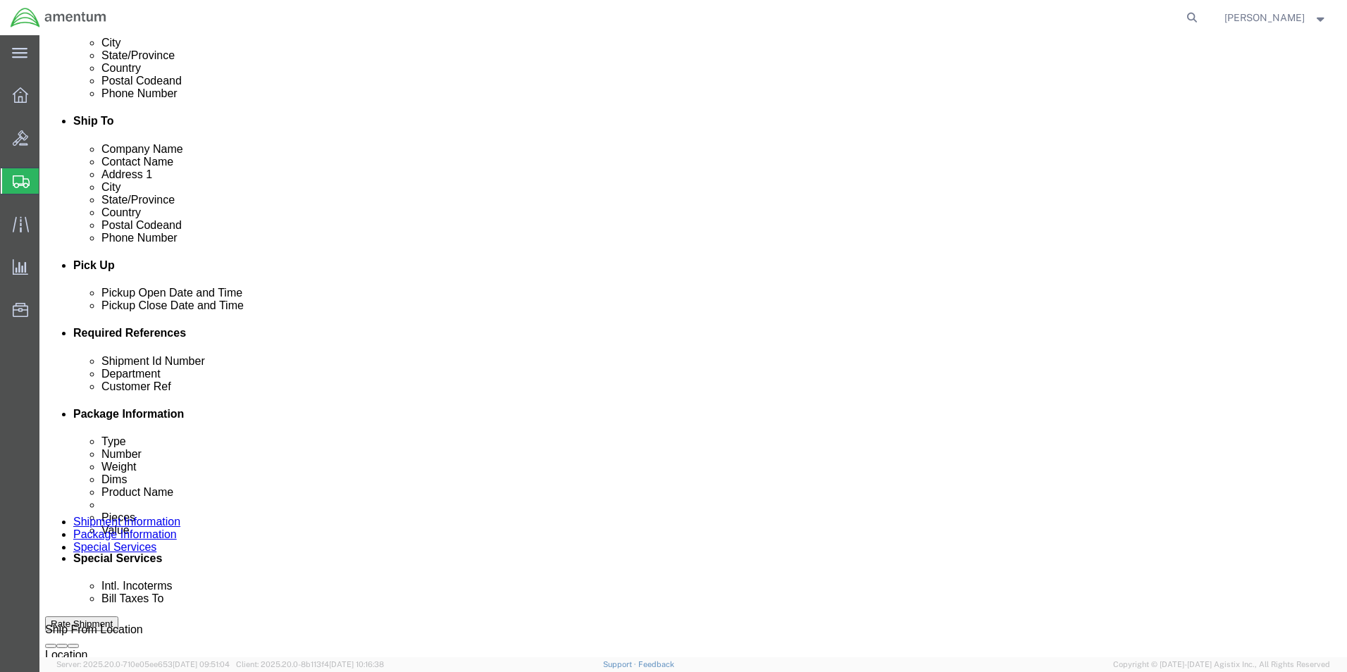
click button "Rate Shipment"
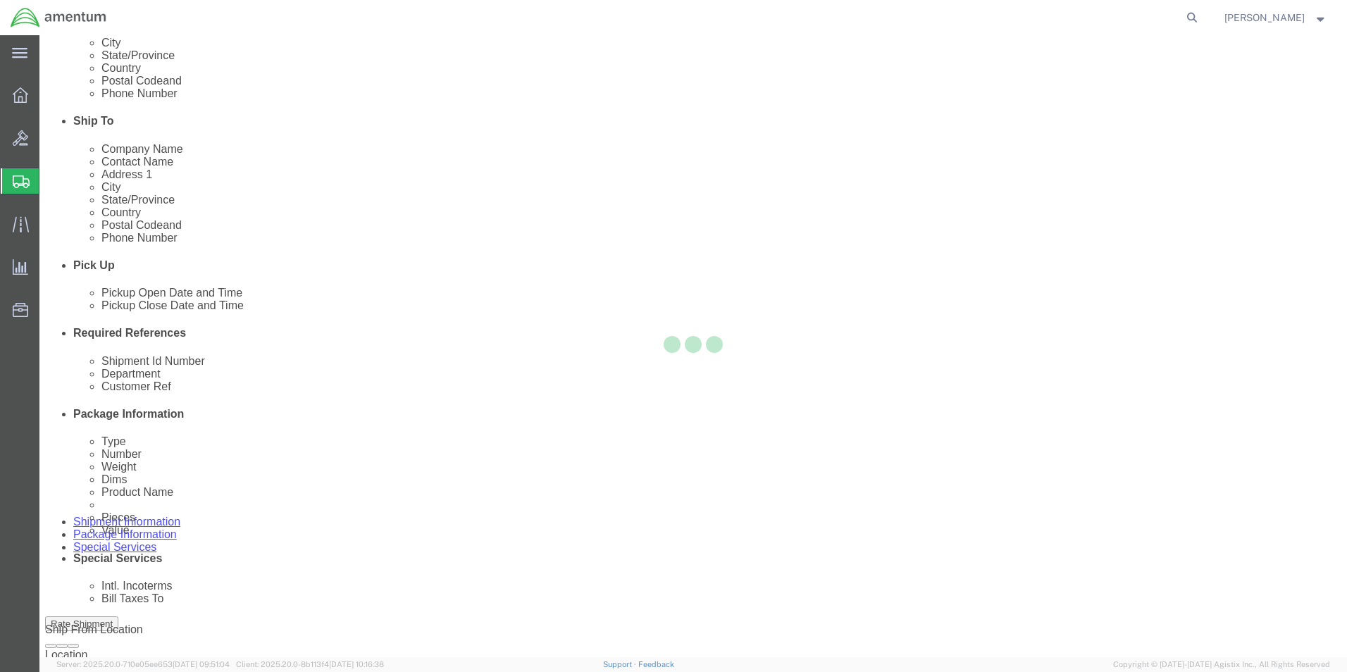
scroll to position [30, 0]
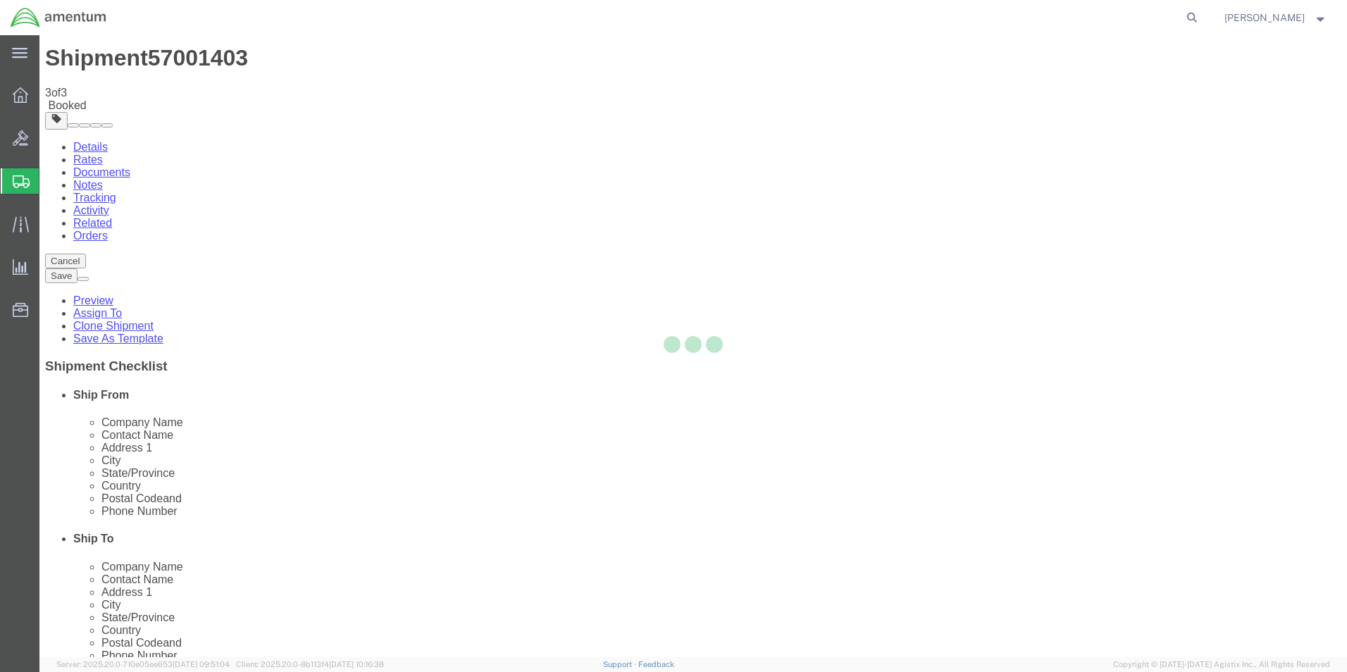
scroll to position [0, 0]
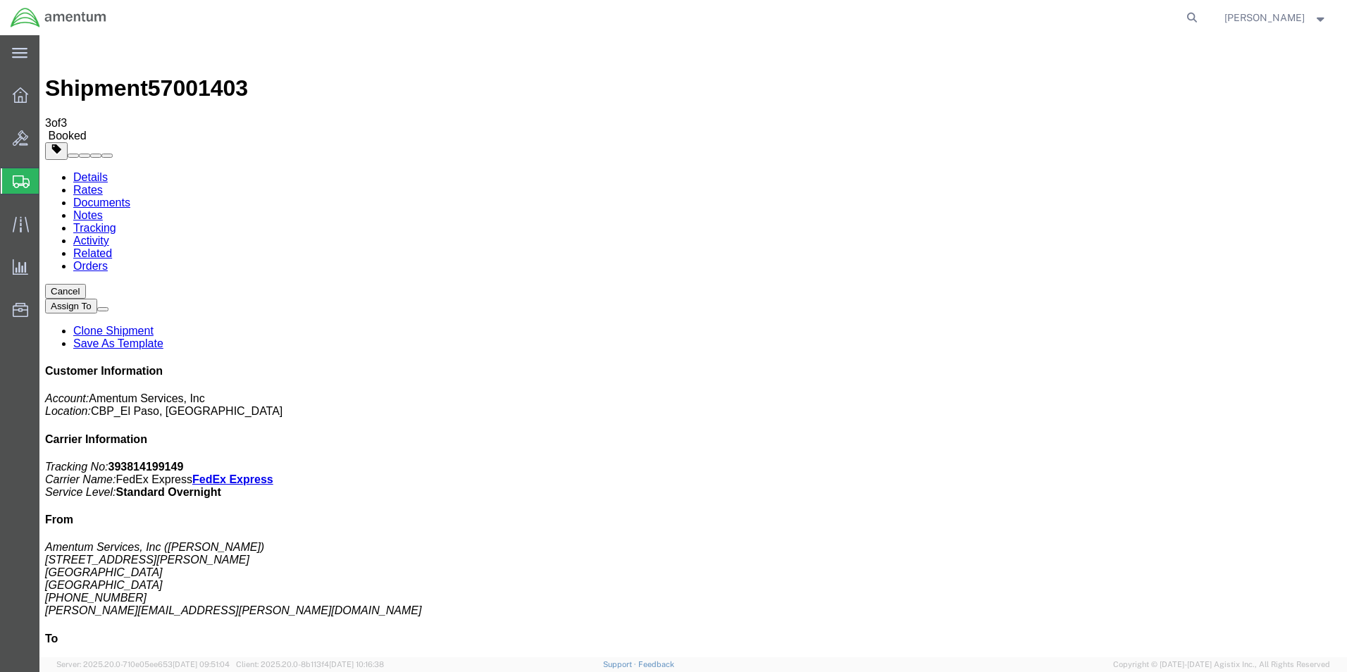
click at [0, 0] on span "Create from Template" at bounding box center [0, 0] width 0 height 0
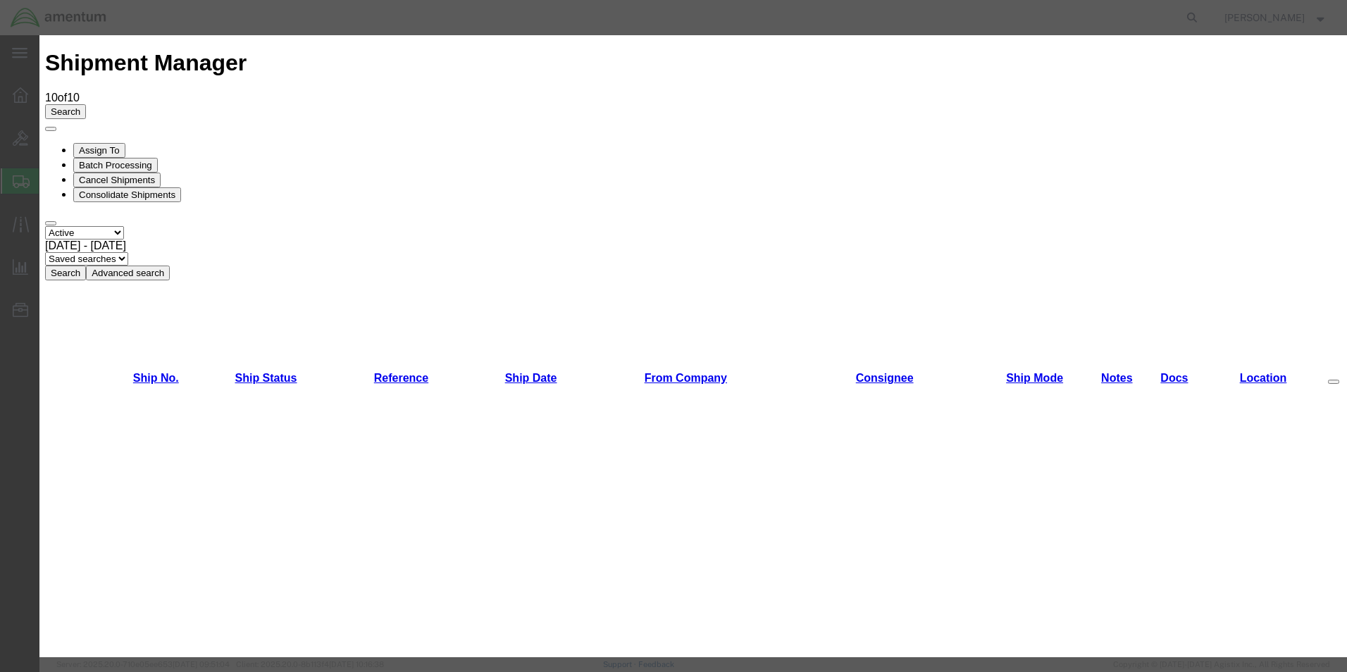
scroll to position [423, 0]
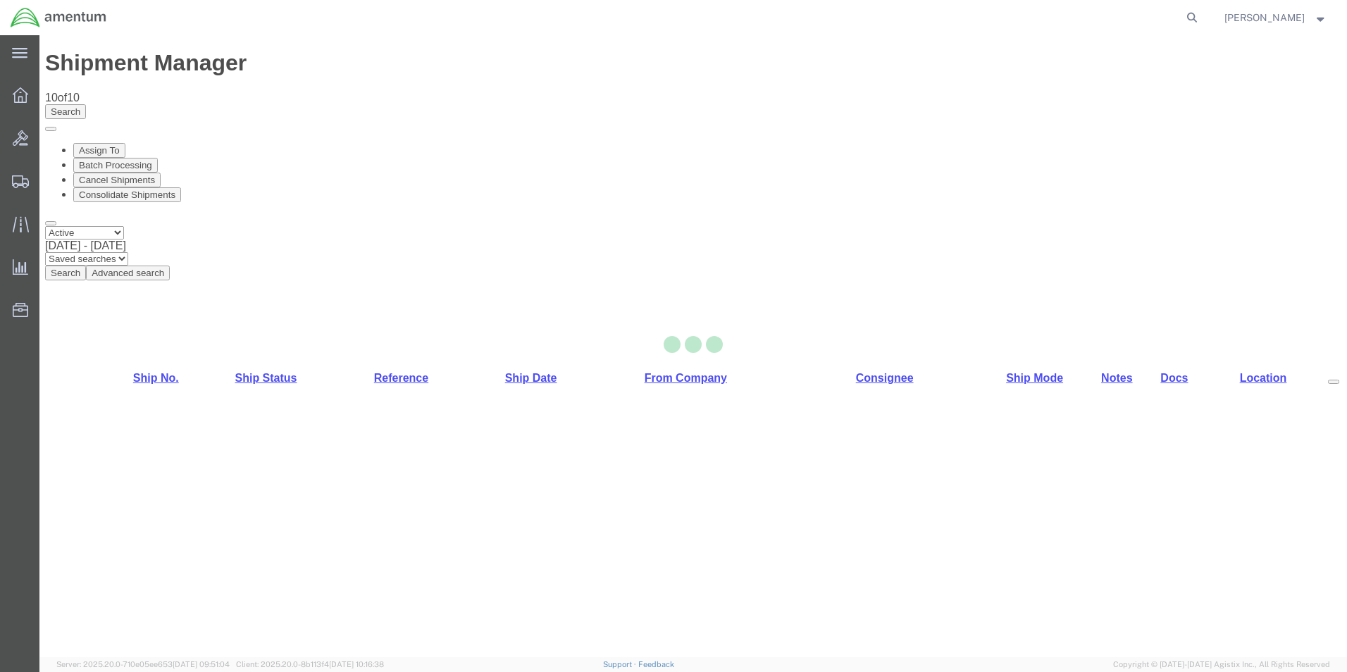
select select "49831"
select select "49930"
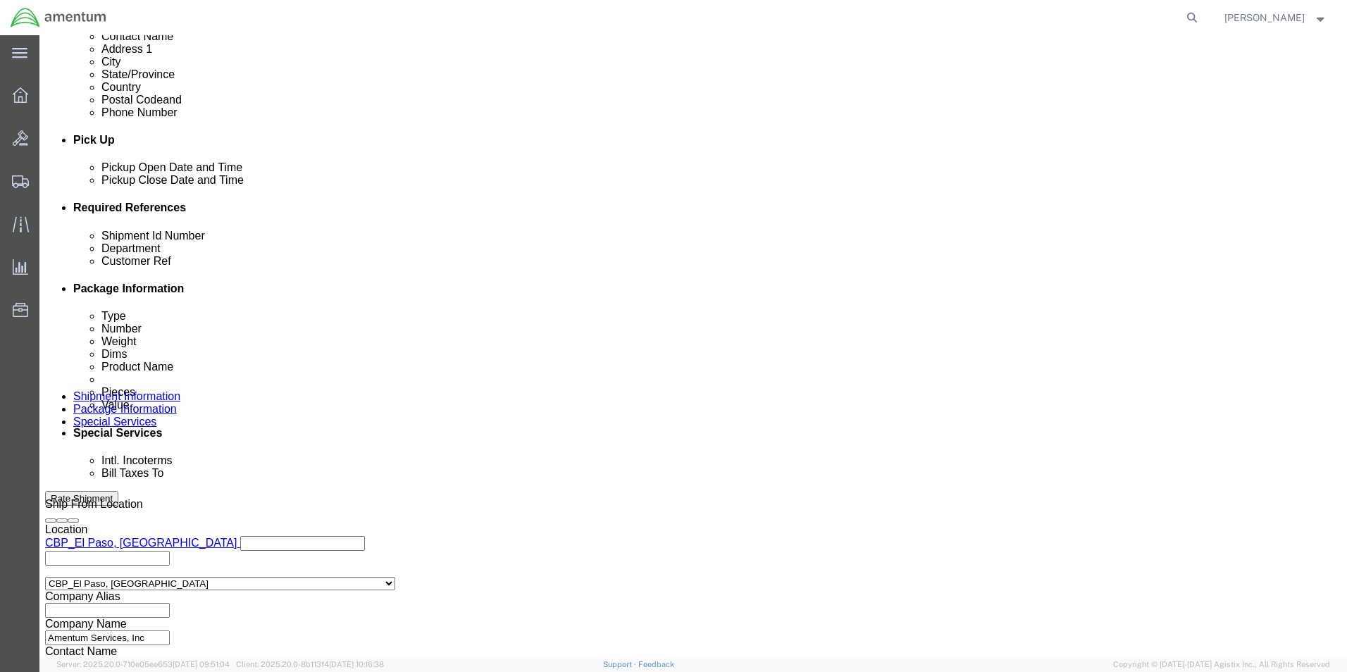
scroll to position [614, 0]
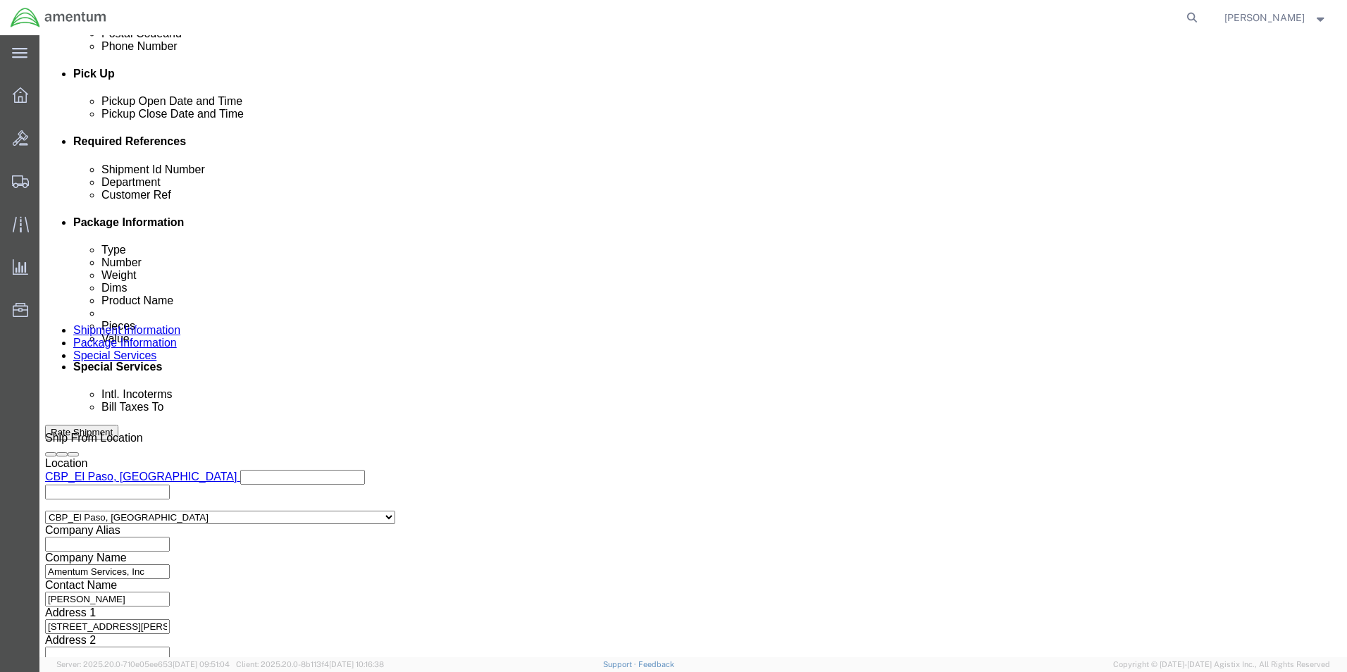
drag, startPoint x: 256, startPoint y: 256, endPoint x: 105, endPoint y: 254, distance: 150.8
click div "Shipment Id Number 266025"
type input "577-006809"
drag, startPoint x: 221, startPoint y: 280, endPoint x: 129, endPoint y: 270, distance: 92.2
click div "Customer Ref 266025"
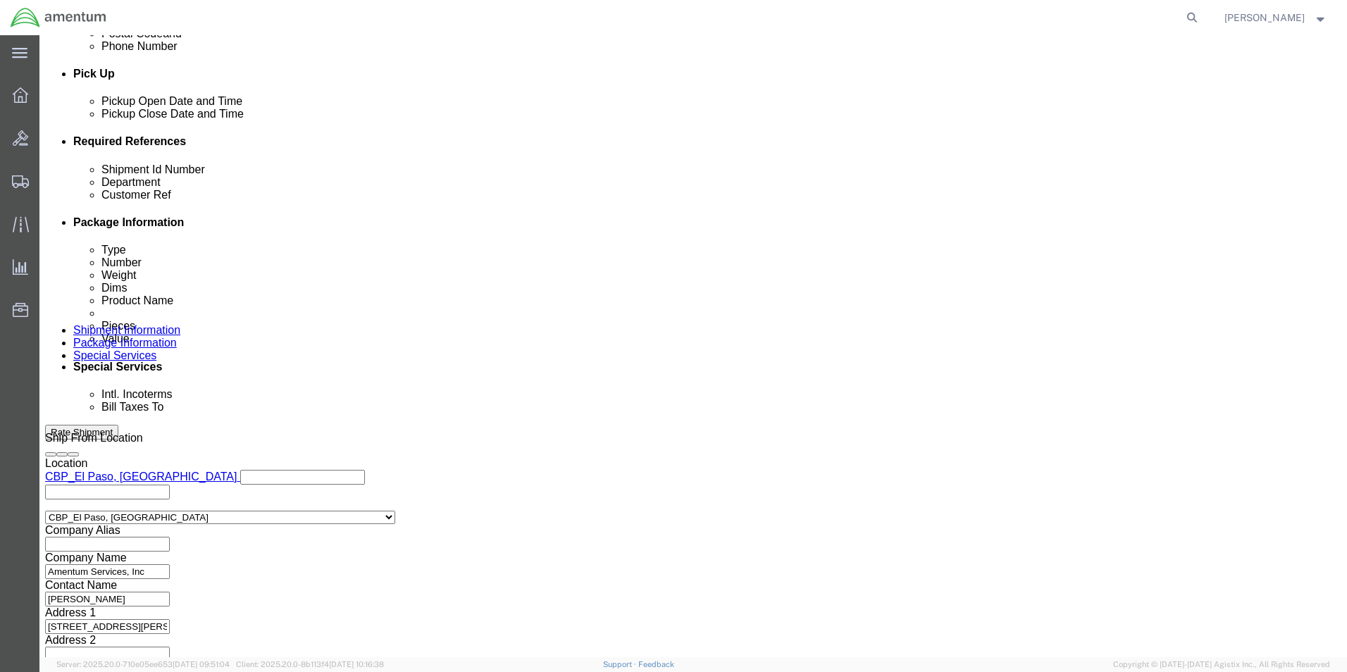
type input "577-006809"
click button "Continue"
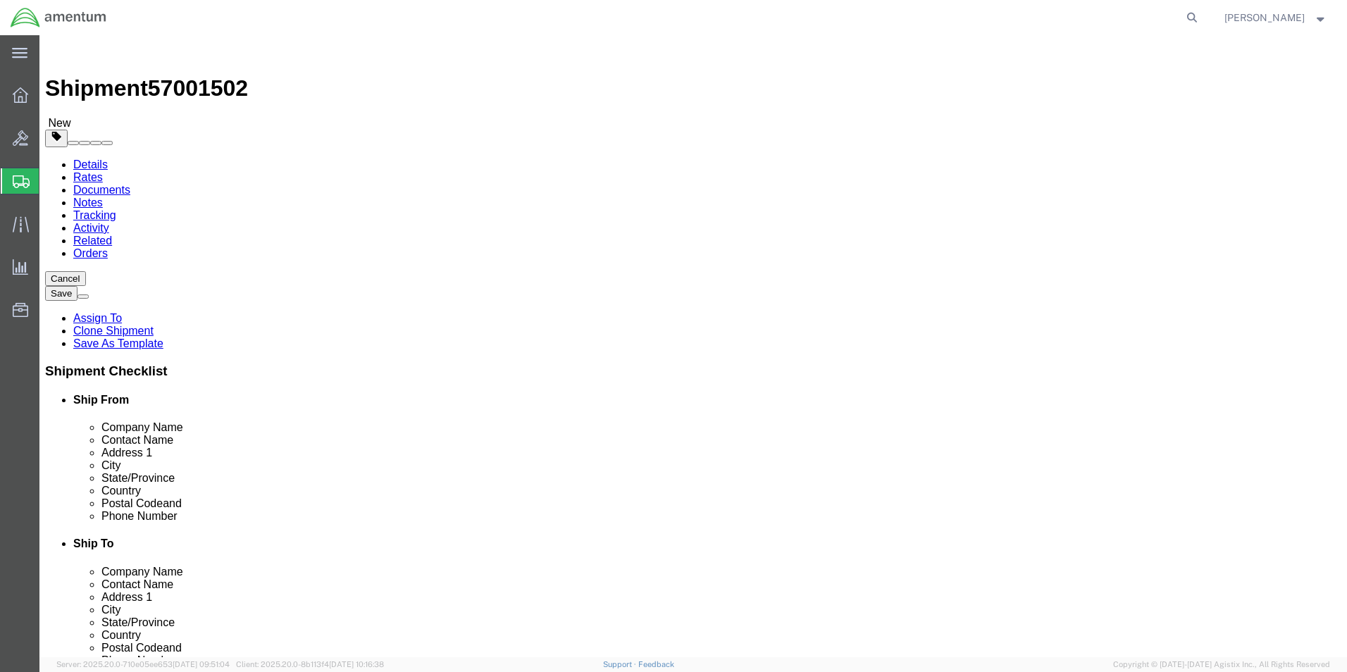
click input "12.00"
type input "1"
type input "12"
type input "9"
type input "4"
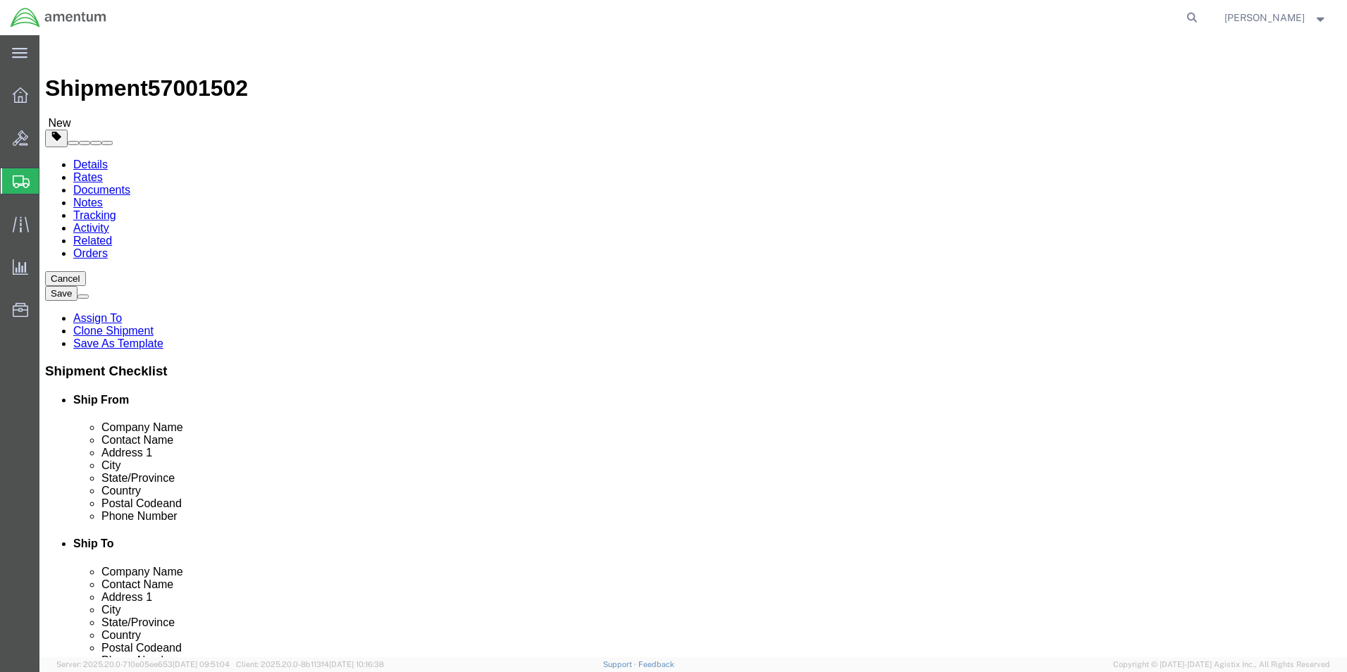
drag, startPoint x: 221, startPoint y: 331, endPoint x: 159, endPoint y: 326, distance: 61.5
click div "Weight Total weight of packages in pounds or kilograms 2.10 Select kgs lbs Ship…"
type input "1.40"
click dd "750.00 USD"
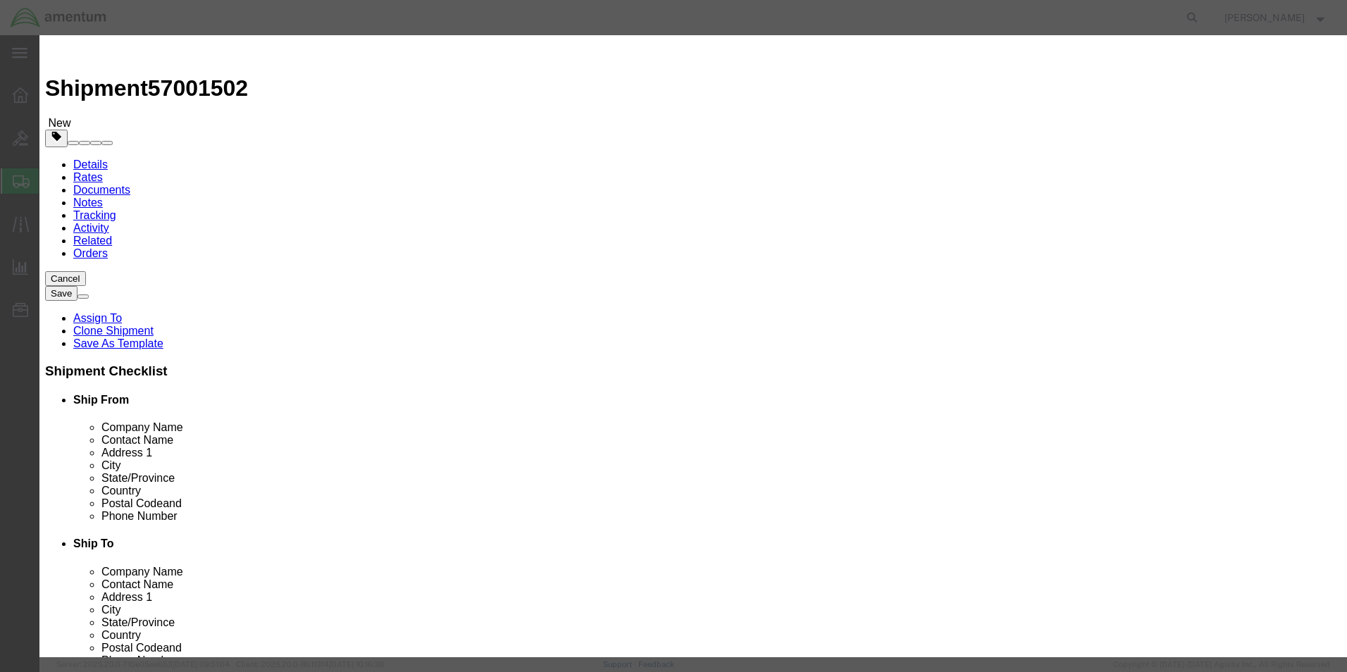
drag, startPoint x: 915, startPoint y: 109, endPoint x: 705, endPoint y: 99, distance: 209.5
click div "Description [PHONE_NUMBER], 3HRS KIT"
type textarea "Orings, Bonding D, Oil Kit [PERSON_NAME]"
click button "Save & Close"
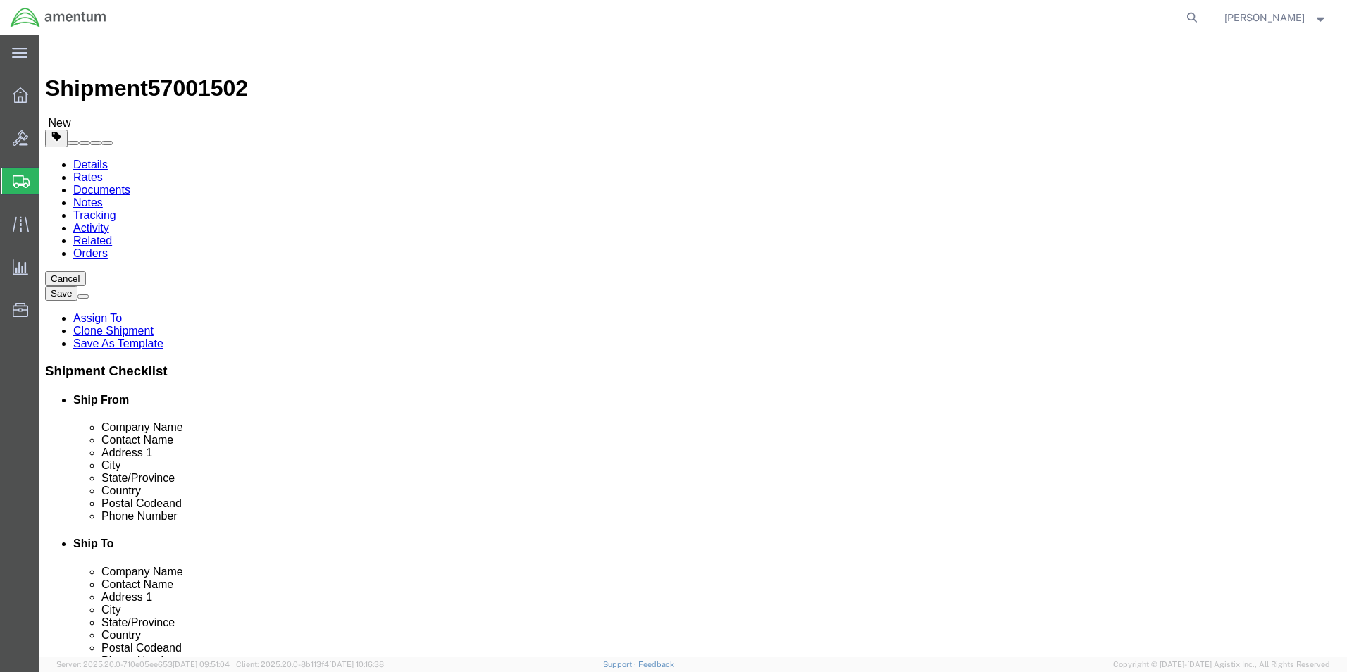
click button "Continue"
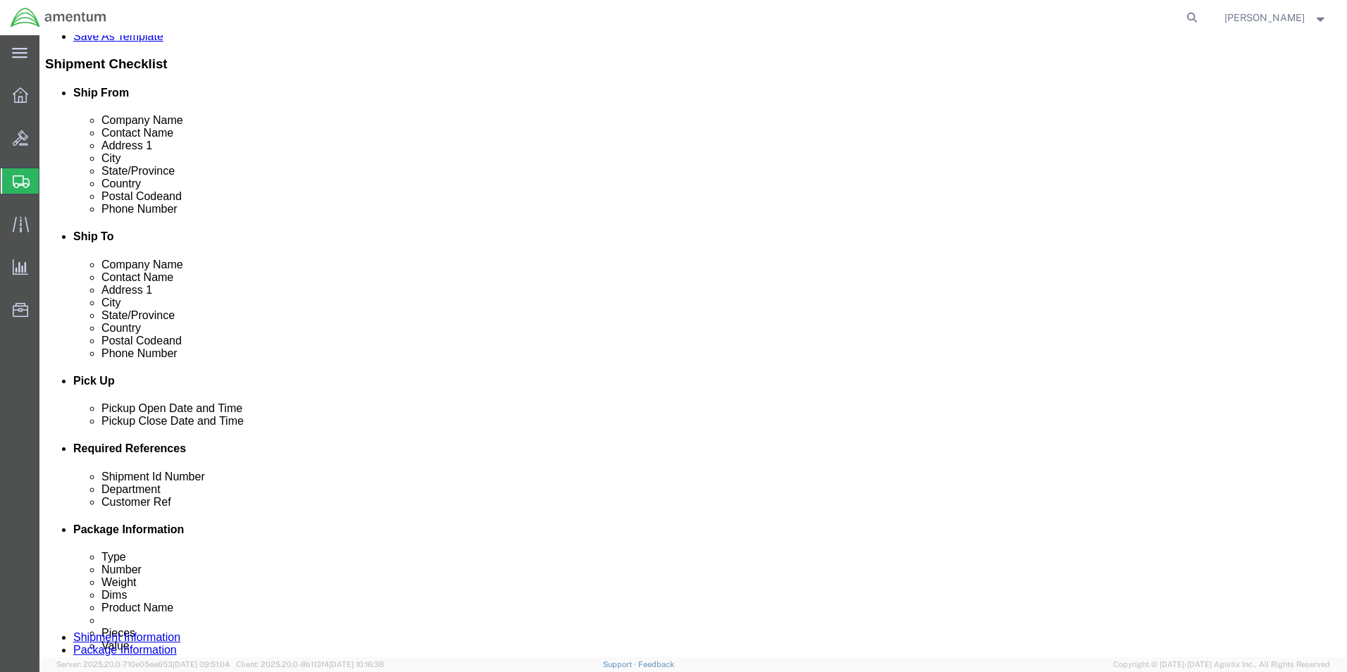
scroll to position [352, 0]
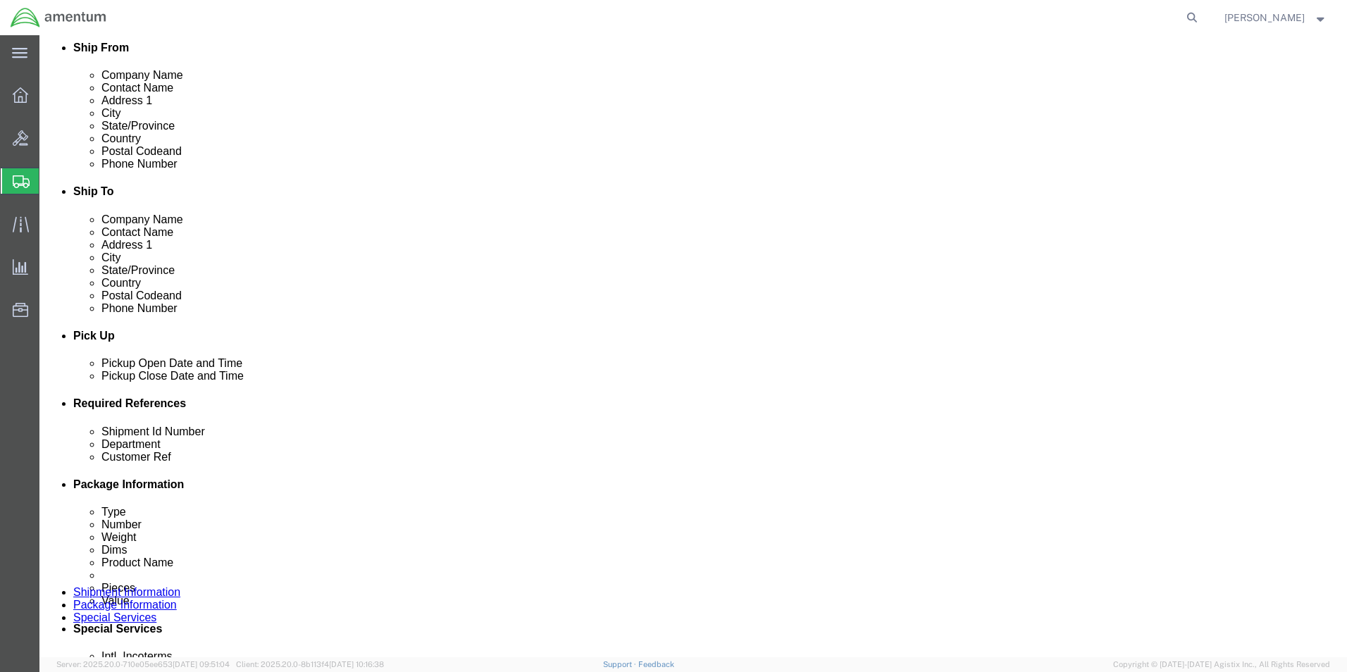
click button "Rate Shipment"
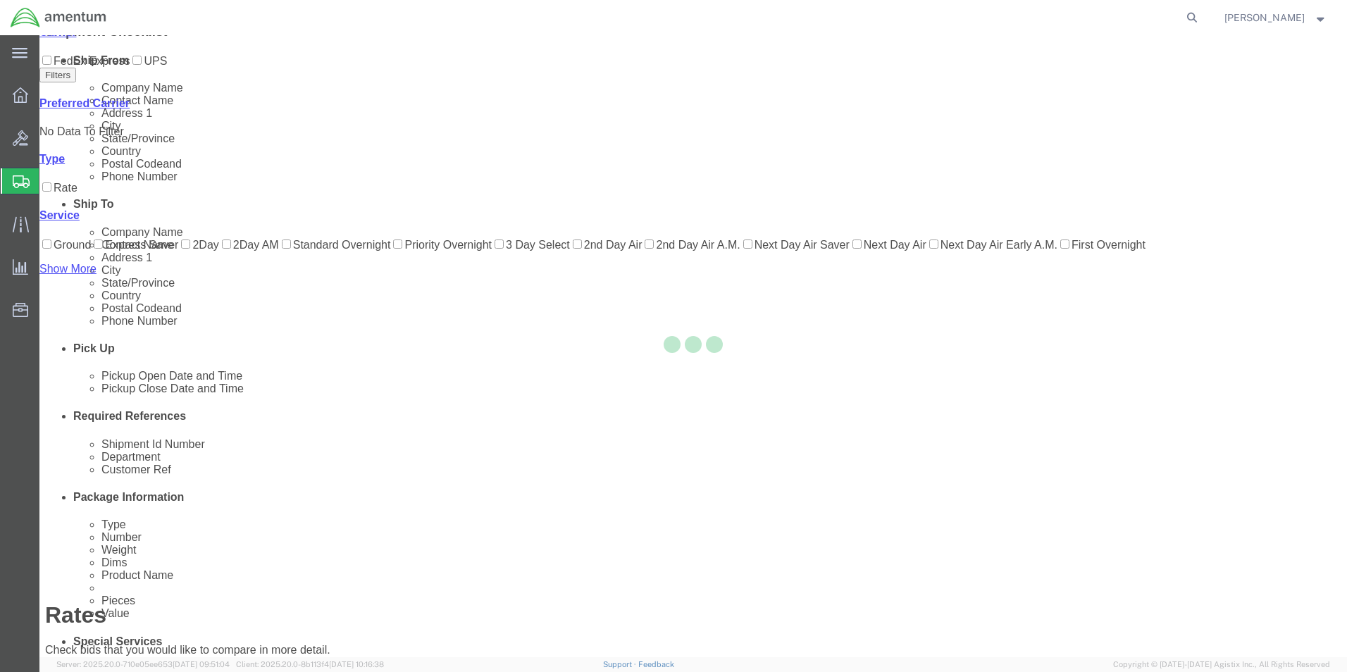
scroll to position [30, 0]
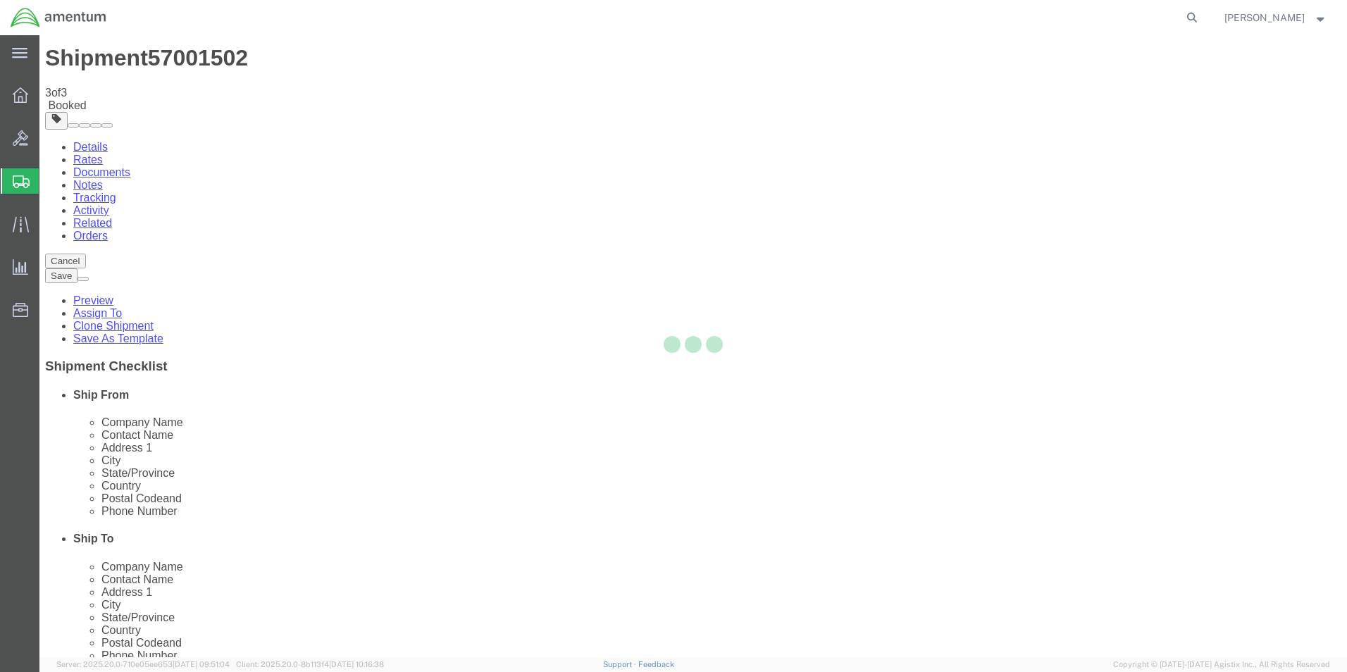
scroll to position [0, 0]
